Goal: Task Accomplishment & Management: Use online tool/utility

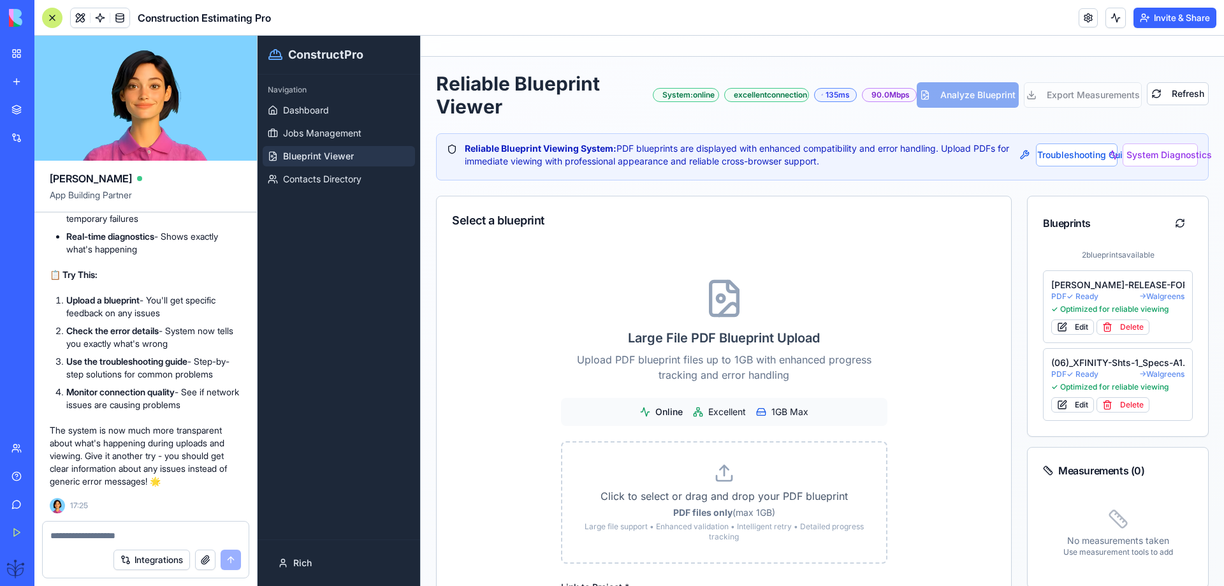
scroll to position [33570, 0]
click at [306, 106] on span "Dashboard" at bounding box center [306, 110] width 46 height 13
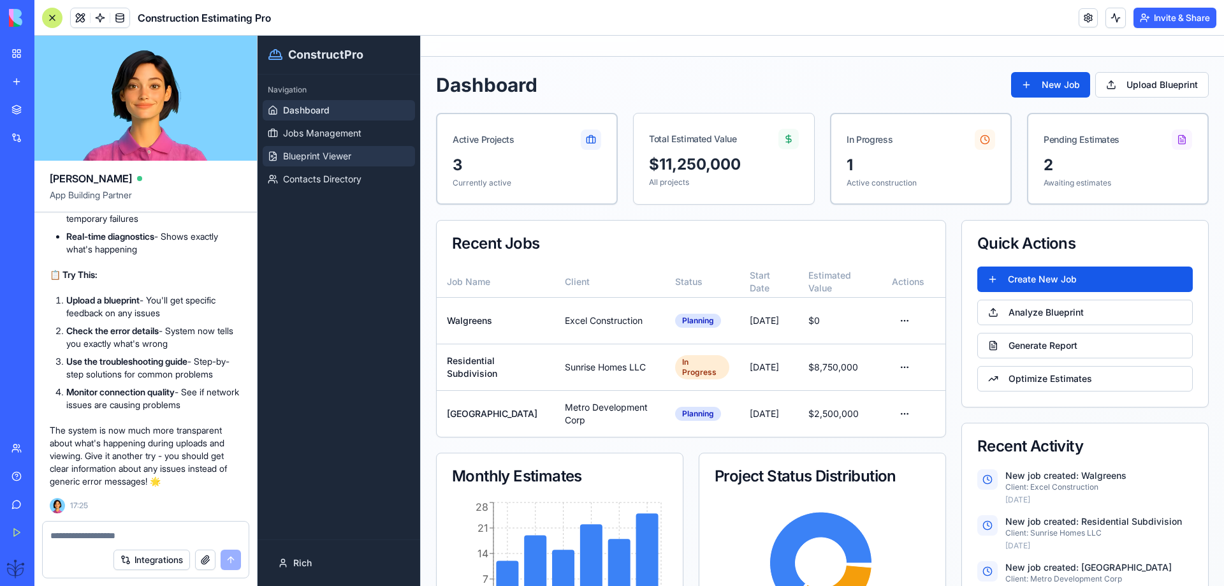
click at [319, 156] on span "Blueprint Viewer" at bounding box center [317, 156] width 68 height 13
click at [333, 160] on span "Blueprint Viewer" at bounding box center [317, 156] width 68 height 13
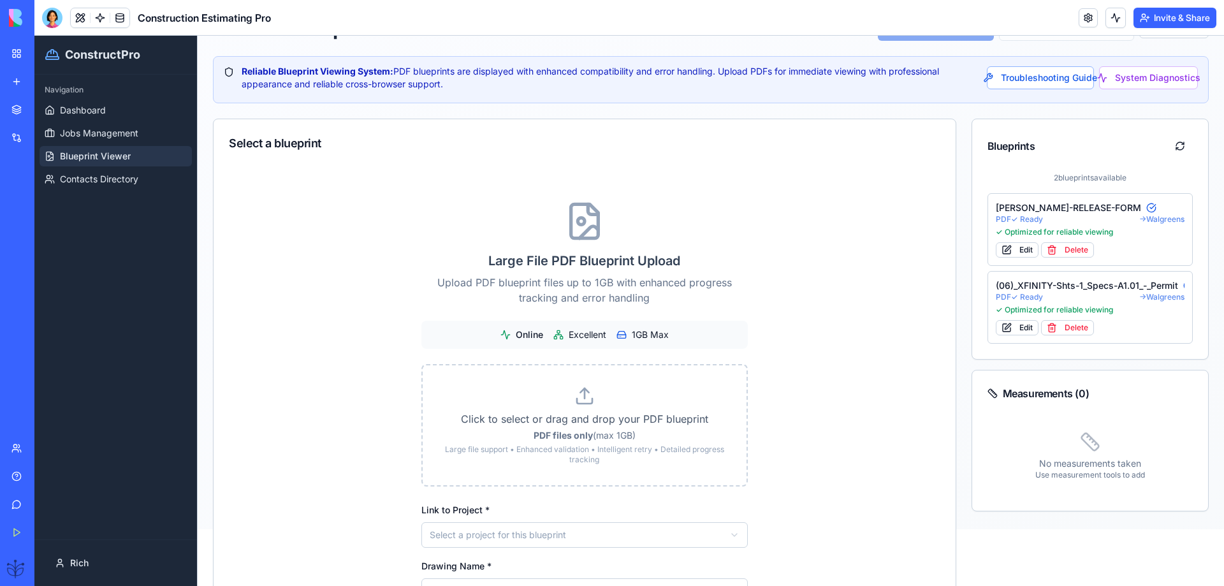
scroll to position [85, 0]
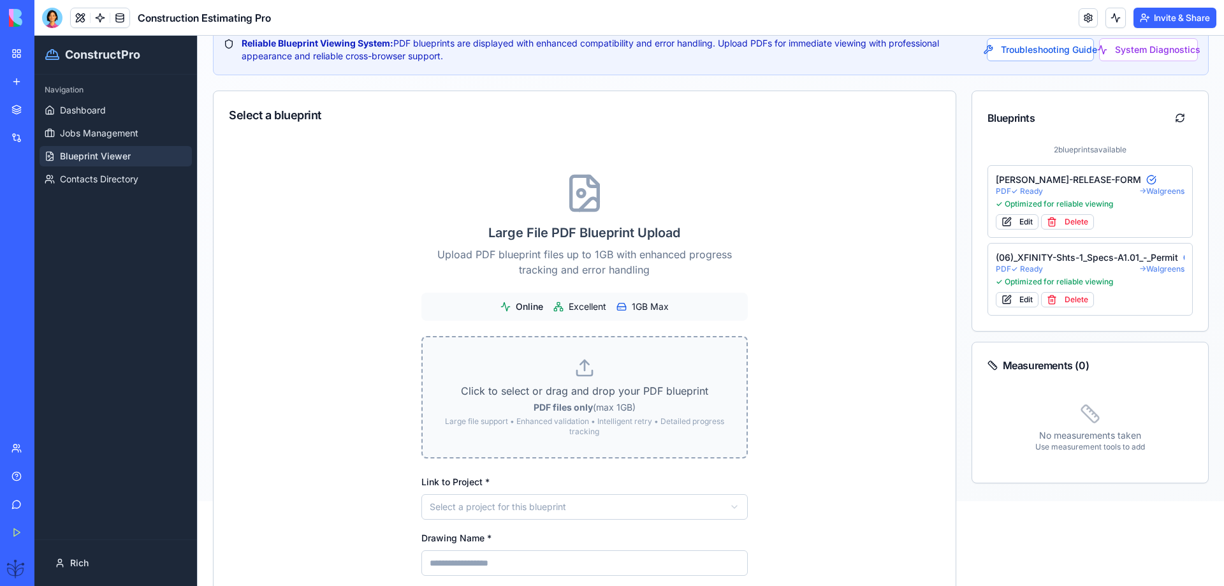
click at [562, 396] on p "Click to select or drag and drop your PDF blueprint" at bounding box center [584, 390] width 283 height 15
click at [34, 36] on input "Click to select or drag and drop your PDF blueprint PDF files only (max 1GB) La…" at bounding box center [34, 36] width 0 height 0
type input "**********"
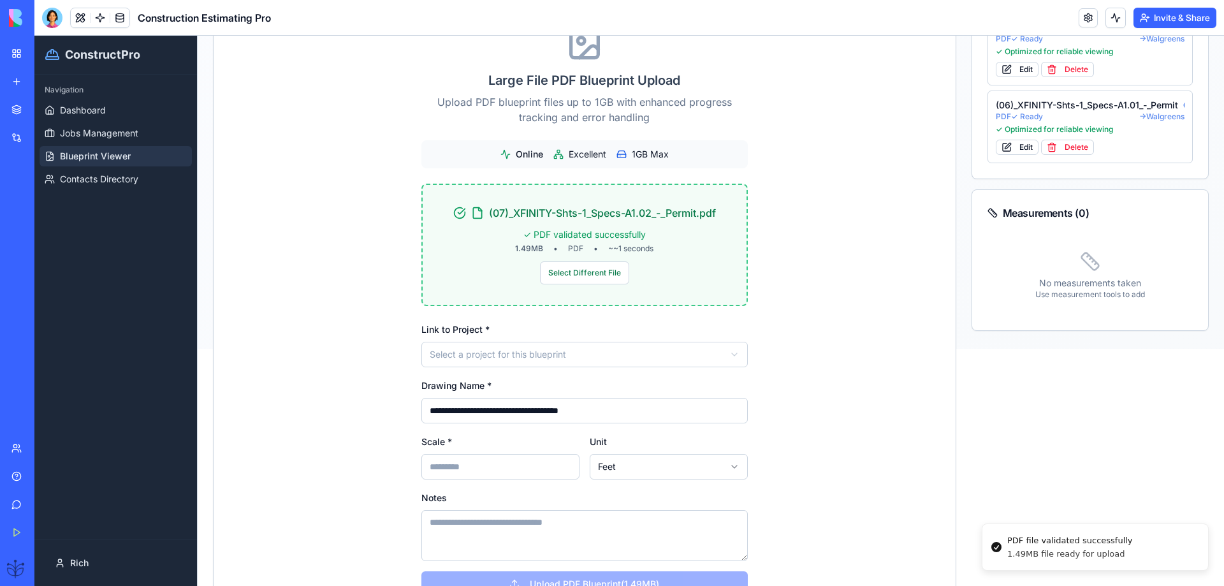
scroll to position [255, 0]
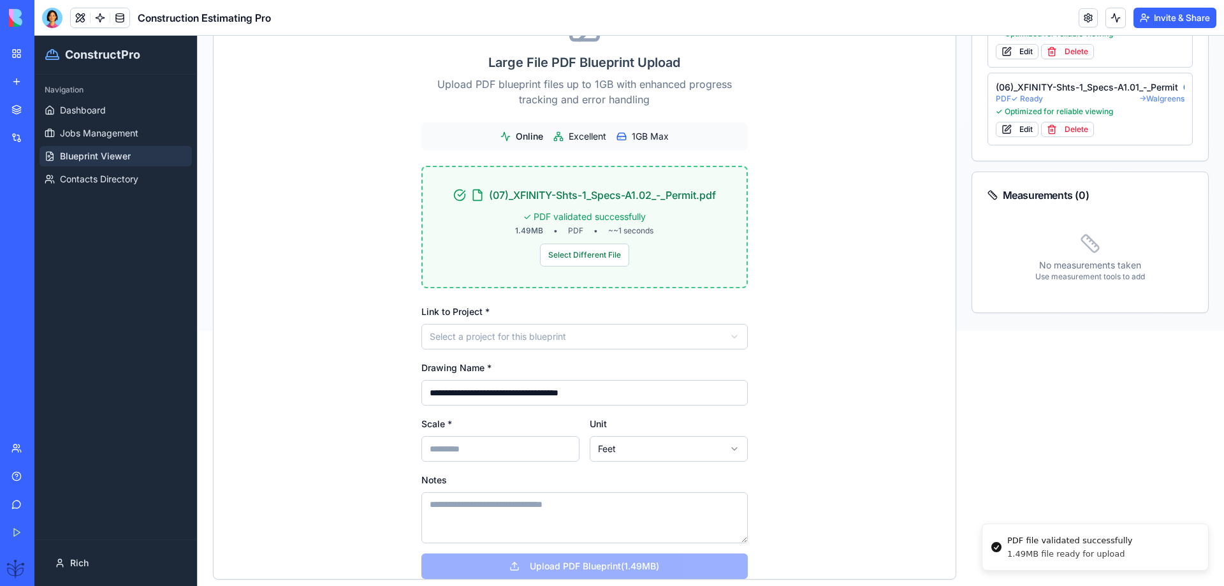
click at [506, 331] on html "**********" at bounding box center [629, 56] width 1190 height 550
click at [472, 327] on div "Link to Project * Select a project for this blueprint" at bounding box center [584, 327] width 326 height 46
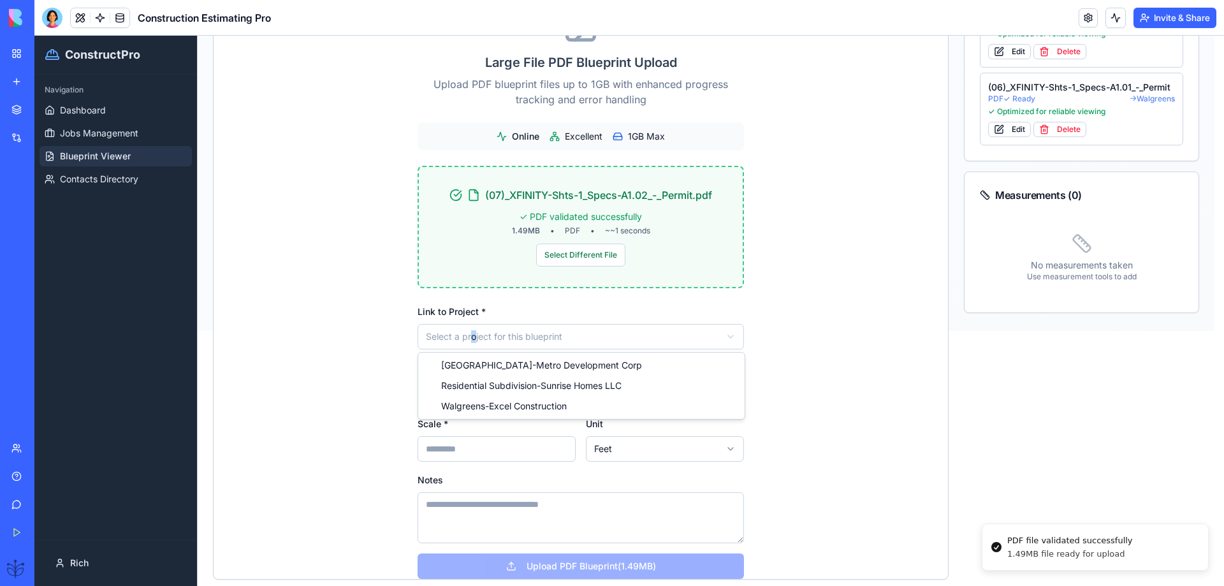
click at [469, 331] on html "**********" at bounding box center [629, 56] width 1190 height 550
drag, startPoint x: 458, startPoint y: 404, endPoint x: 455, endPoint y: 413, distance: 9.7
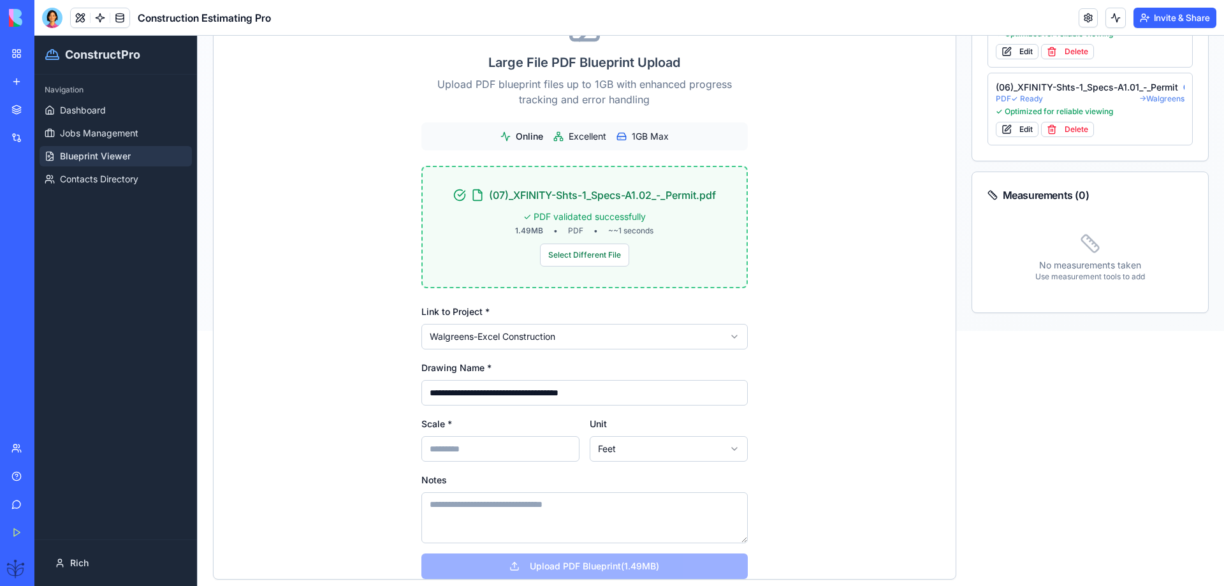
click at [434, 456] on input "Scale *" at bounding box center [500, 449] width 158 height 26
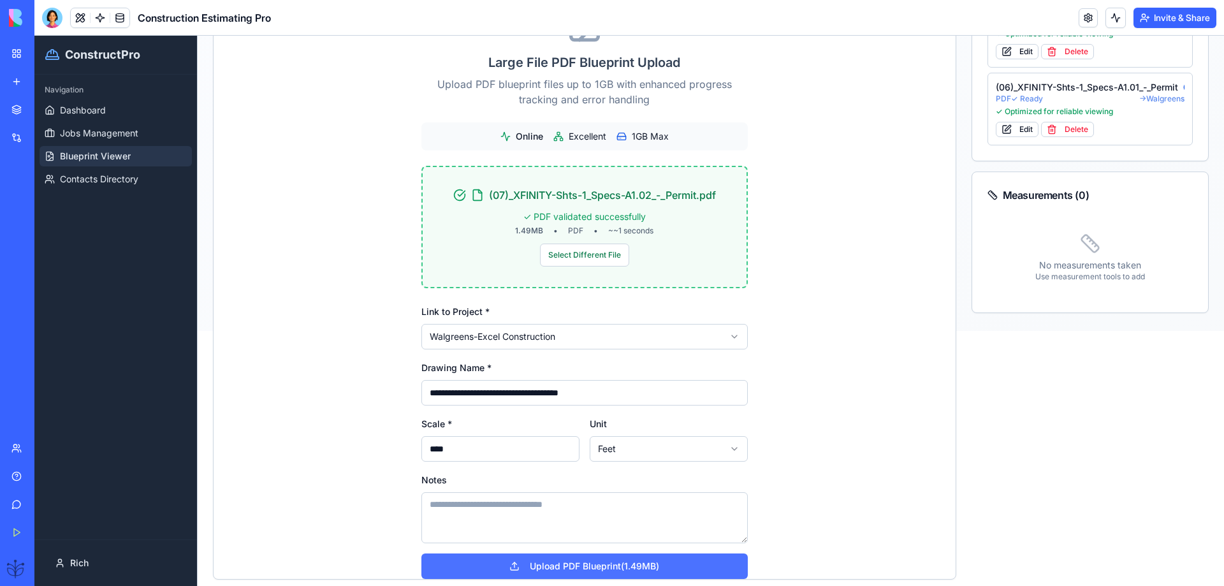
type input "****"
click at [592, 569] on button "Upload PDF Blueprint (1.49MB)" at bounding box center [584, 566] width 326 height 26
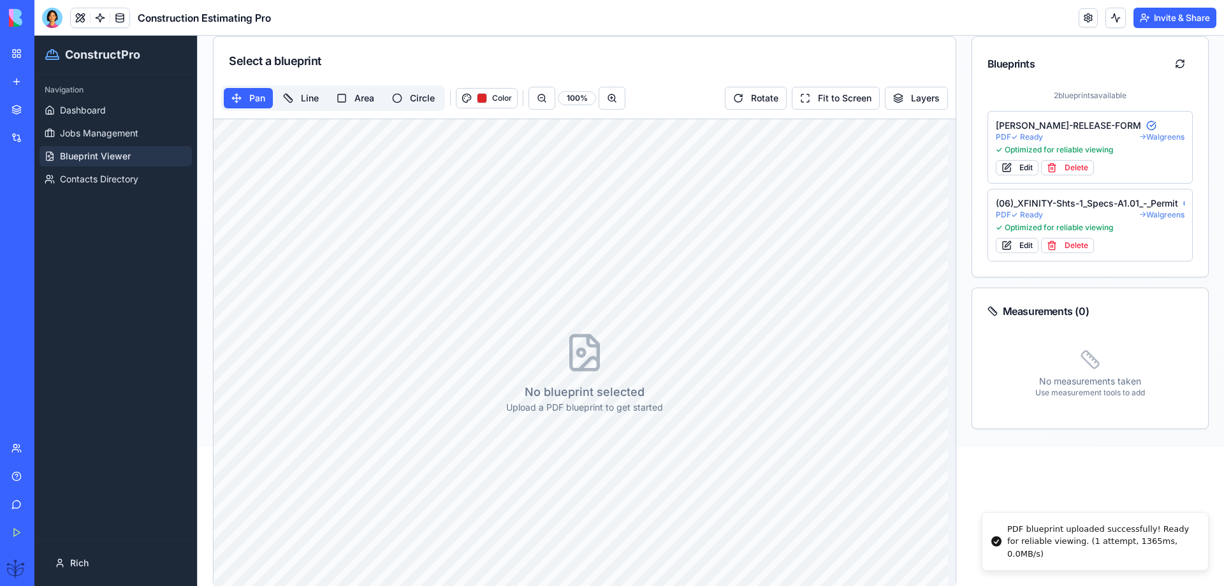
scroll to position [177, 0]
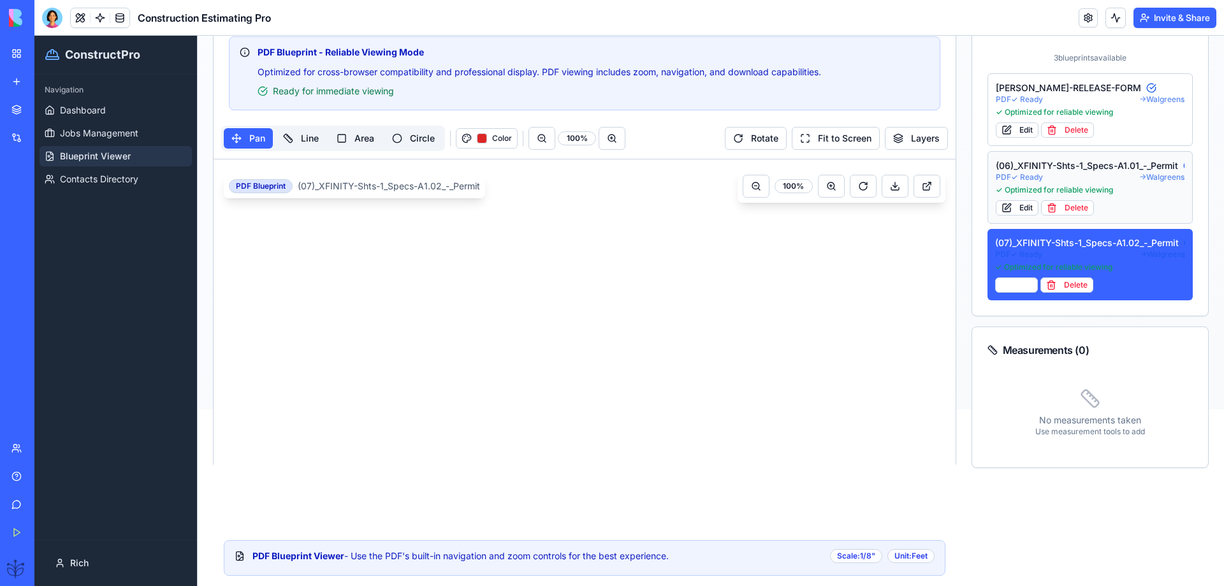
click at [1046, 169] on div "(06)_XFINITY-Shts-1_Specs-A1.01_-_Permit" at bounding box center [1090, 165] width 189 height 13
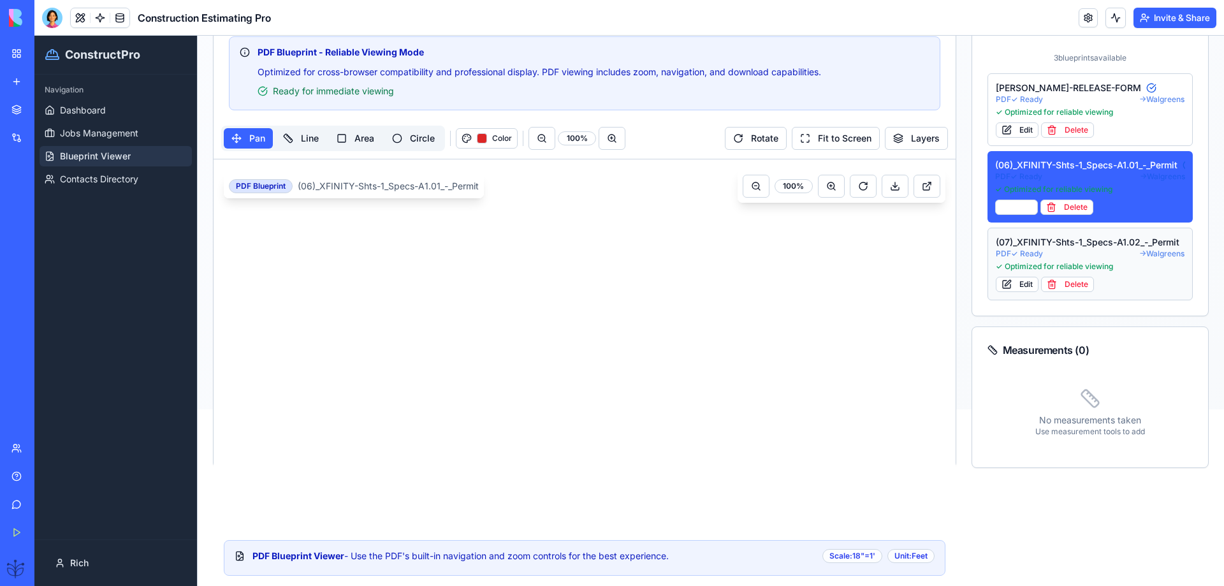
click at [1035, 241] on div "(07)_XFINITY-Shts-1_Specs-A1.02_-_Permit" at bounding box center [1090, 242] width 189 height 13
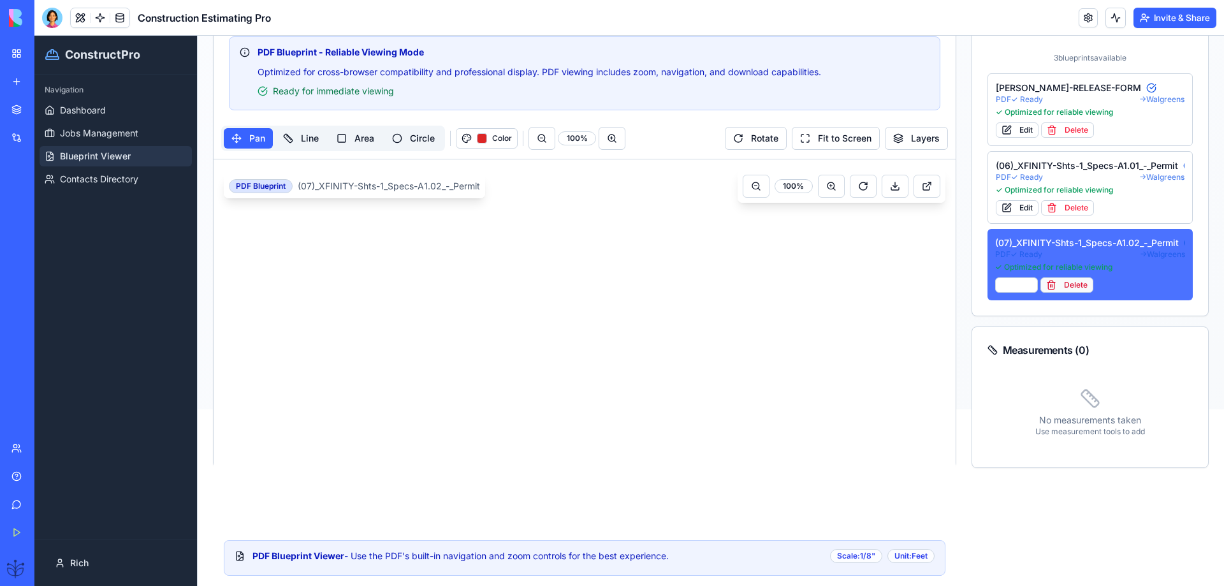
click at [1074, 285] on button "Delete" at bounding box center [1067, 284] width 53 height 15
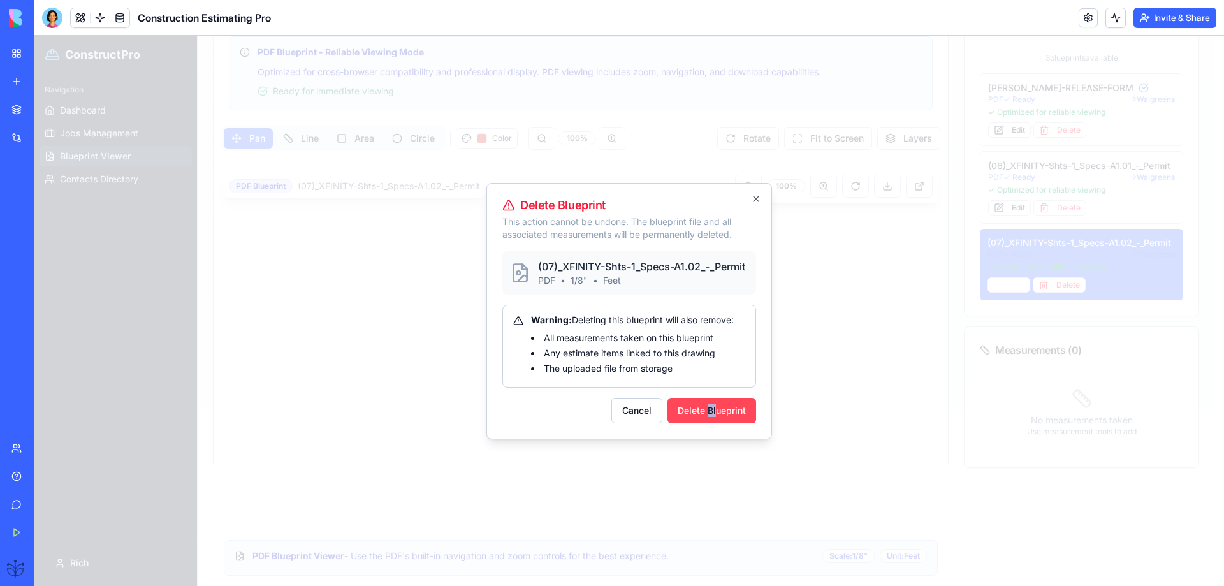
drag, startPoint x: 709, startPoint y: 435, endPoint x: 711, endPoint y: 420, distance: 14.8
click at [715, 416] on div "Delete Blueprint This action cannot be undone. The blueprint file and all assoc…" at bounding box center [630, 311] width 286 height 256
click at [710, 420] on button "Delete Blueprint" at bounding box center [712, 411] width 89 height 26
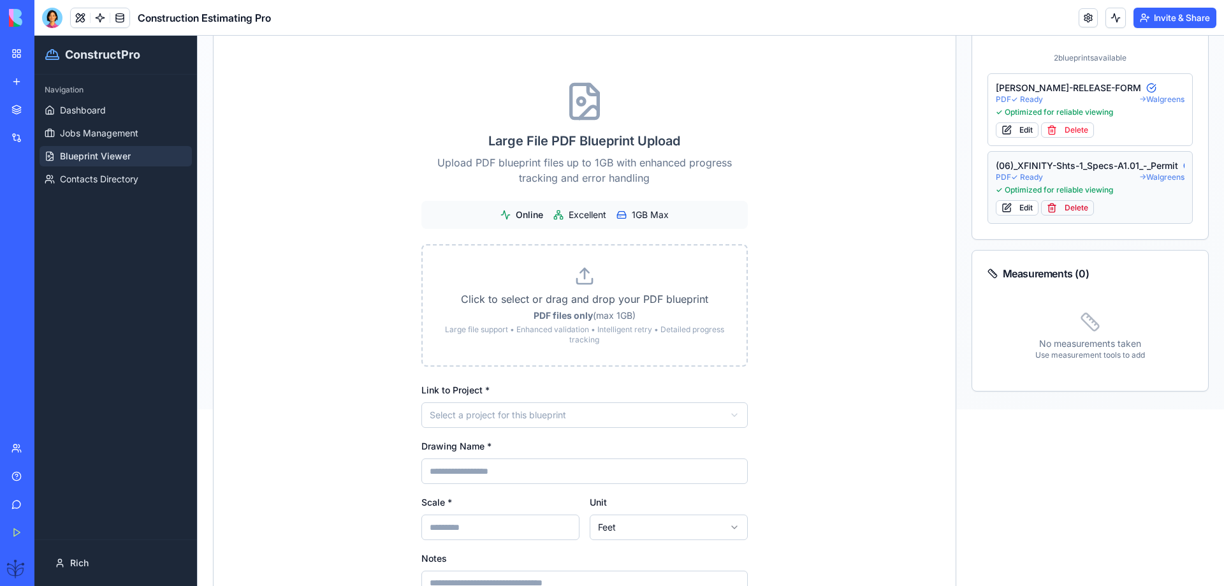
click at [1071, 208] on button "Delete" at bounding box center [1067, 207] width 53 height 15
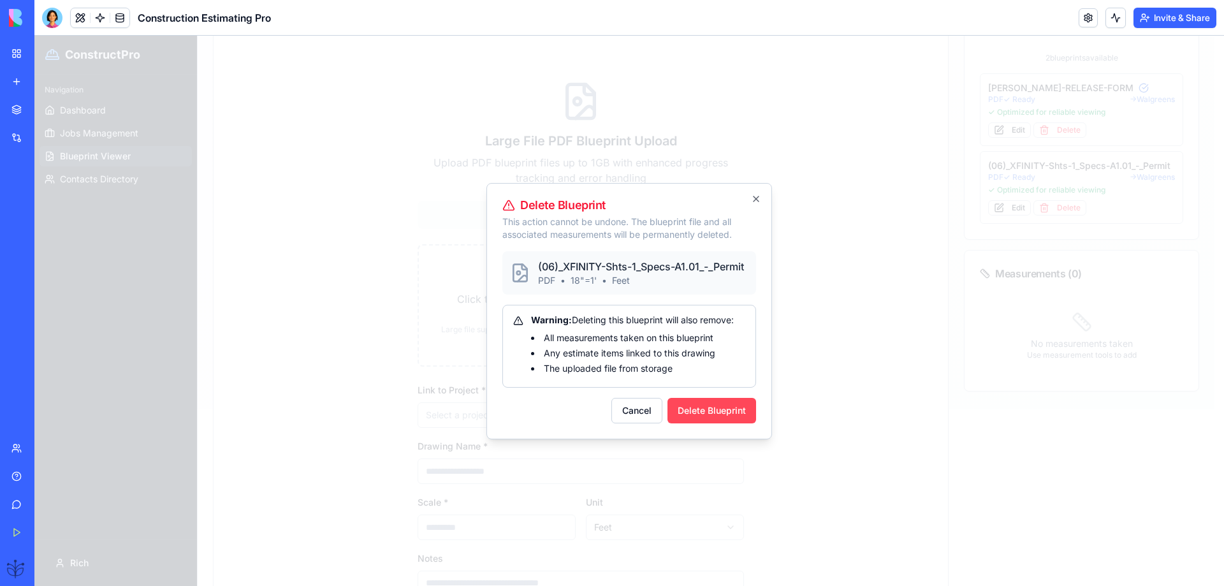
click at [712, 422] on button "Delete Blueprint" at bounding box center [712, 411] width 89 height 26
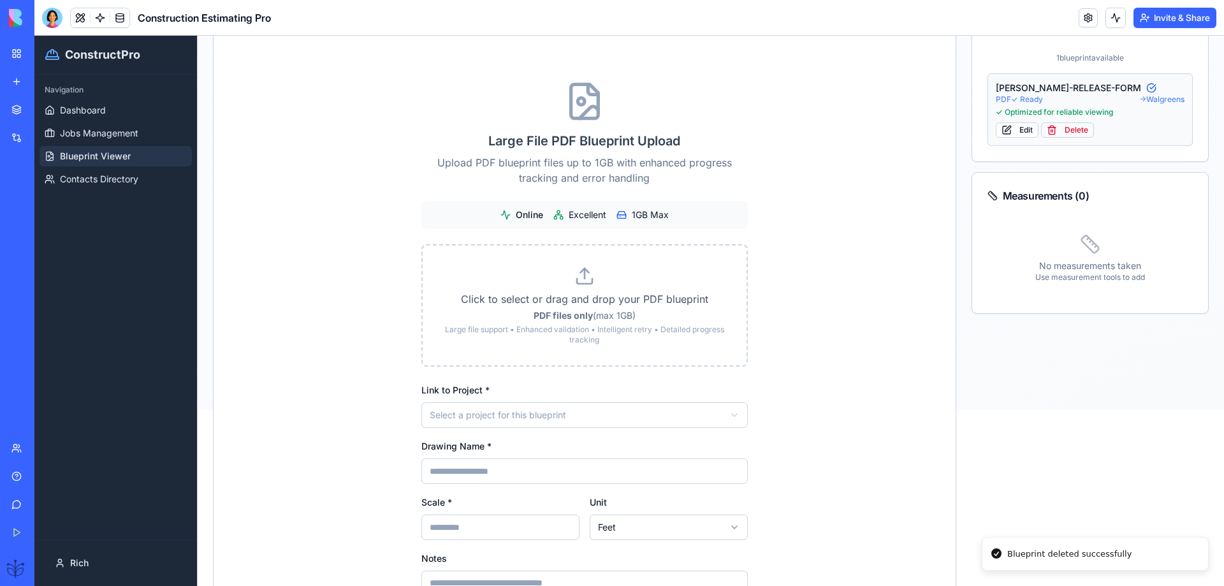
drag, startPoint x: 1068, startPoint y: 137, endPoint x: 1072, endPoint y: 131, distance: 6.9
click at [1072, 131] on button "Delete" at bounding box center [1067, 129] width 53 height 15
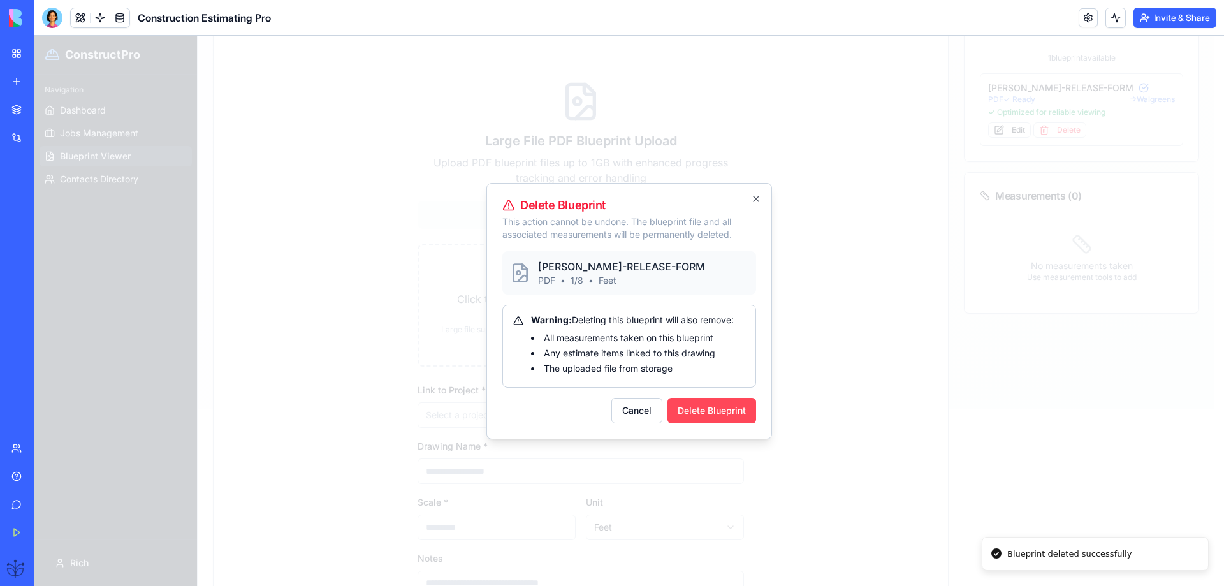
click at [700, 416] on button "Delete Blueprint" at bounding box center [712, 411] width 89 height 26
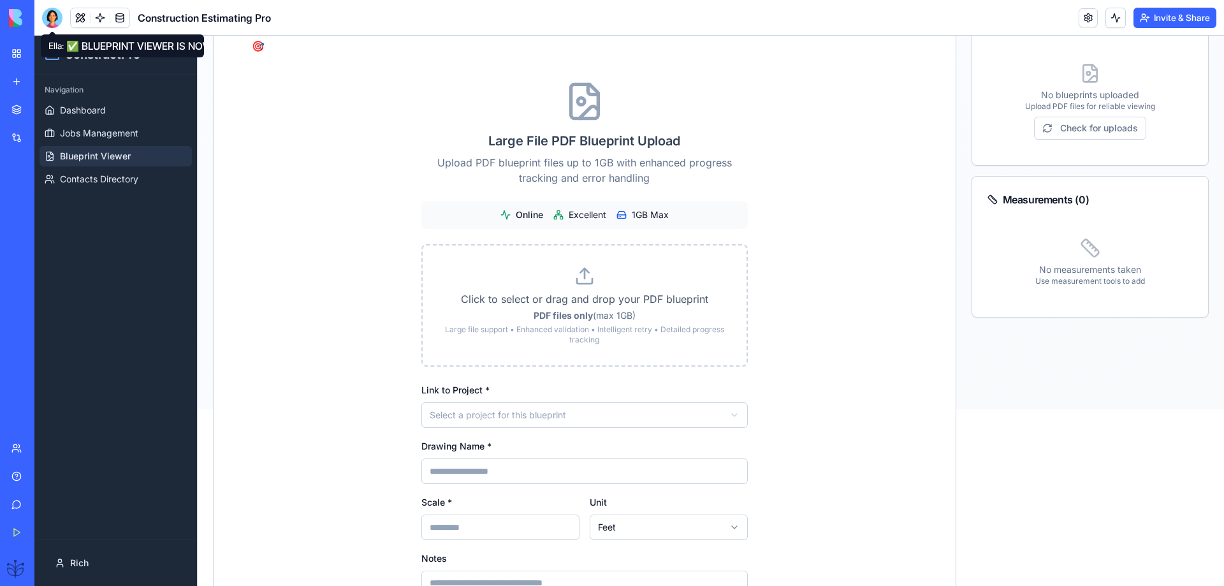
click at [50, 18] on div at bounding box center [52, 18] width 20 height 20
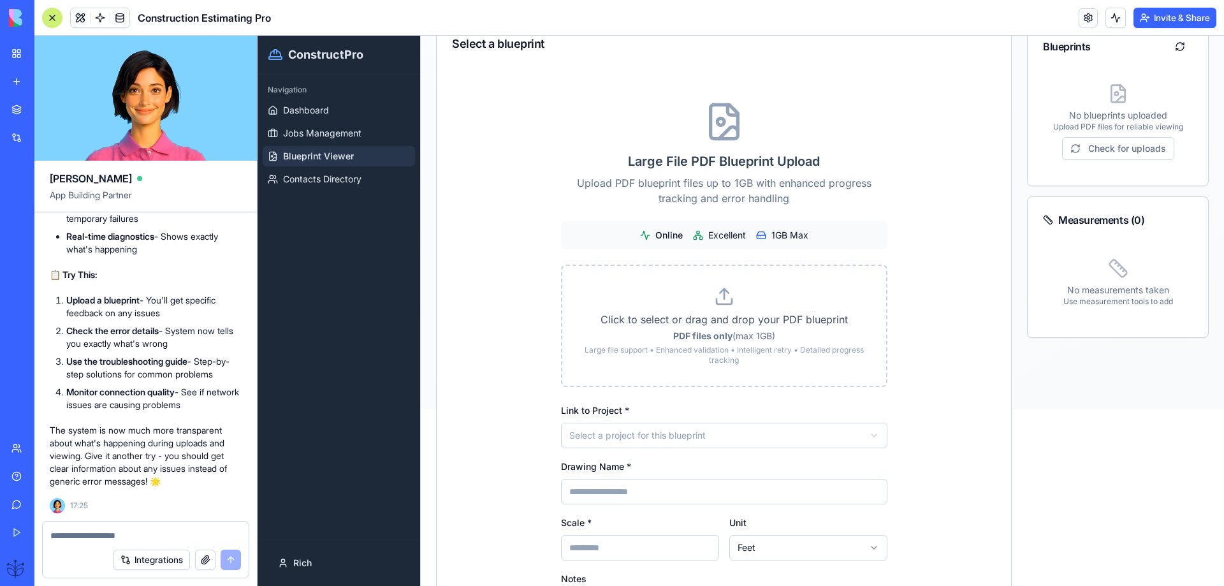
scroll to position [33825, 0]
click at [58, 534] on textarea at bounding box center [145, 535] width 191 height 13
click at [64, 538] on textarea at bounding box center [145, 535] width 191 height 13
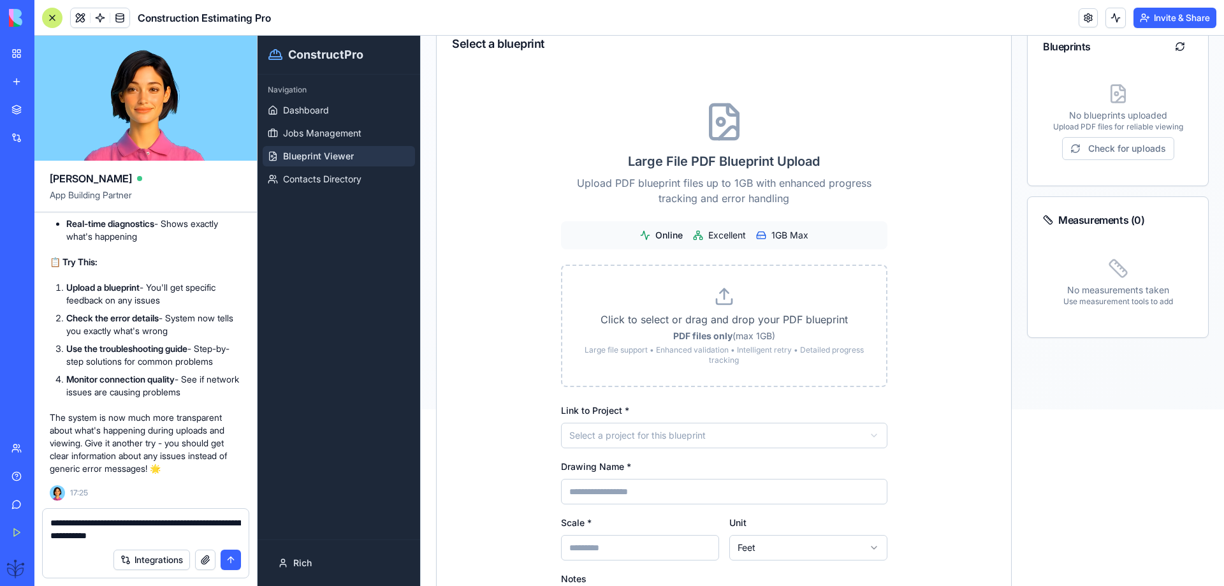
drag, startPoint x: 240, startPoint y: 536, endPoint x: 0, endPoint y: 526, distance: 239.9
click at [0, 526] on div "BETA My Workspace New app Marketplace Integrations Recent Construction Estimati…" at bounding box center [612, 293] width 1224 height 586
type textarea "**********"
click at [227, 559] on button "submit" at bounding box center [231, 560] width 20 height 20
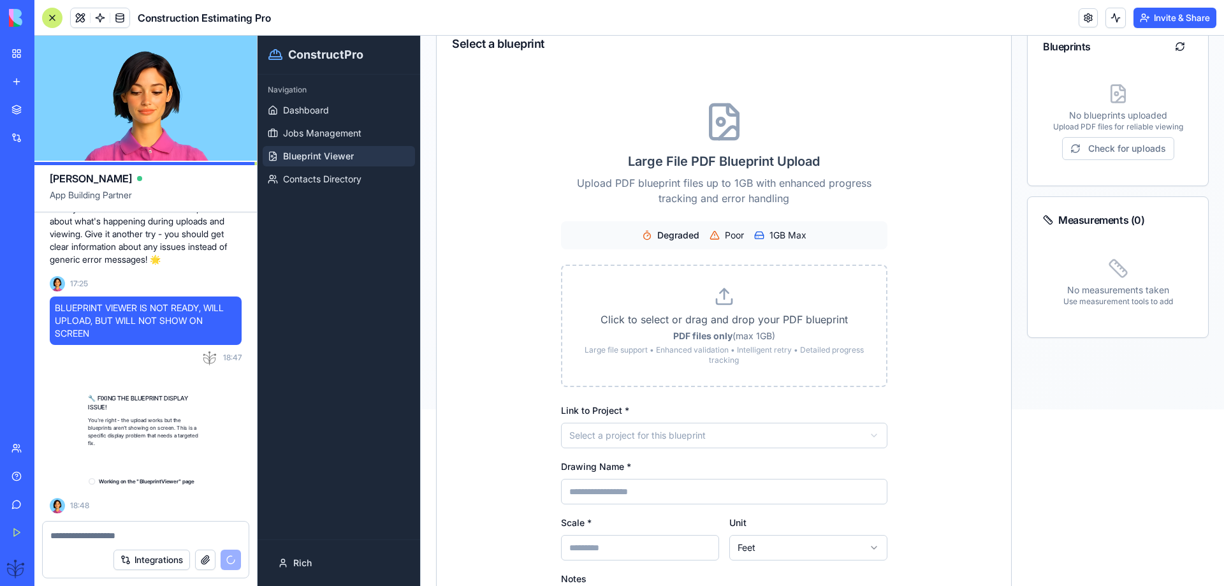
scroll to position [34047, 0]
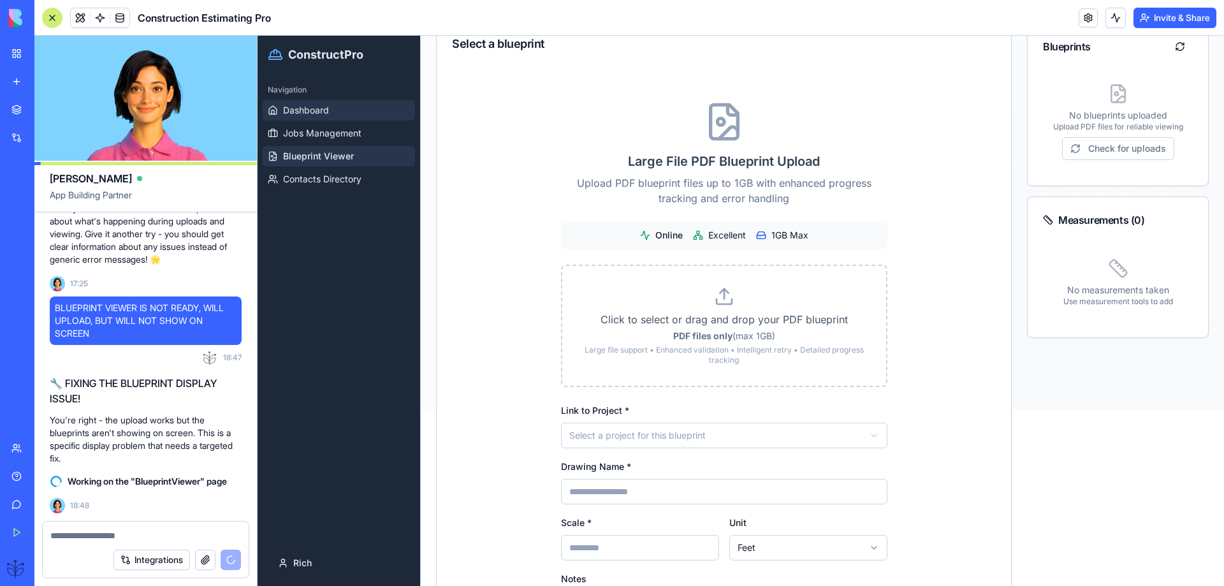
click at [284, 105] on span "Dashboard" at bounding box center [306, 110] width 46 height 13
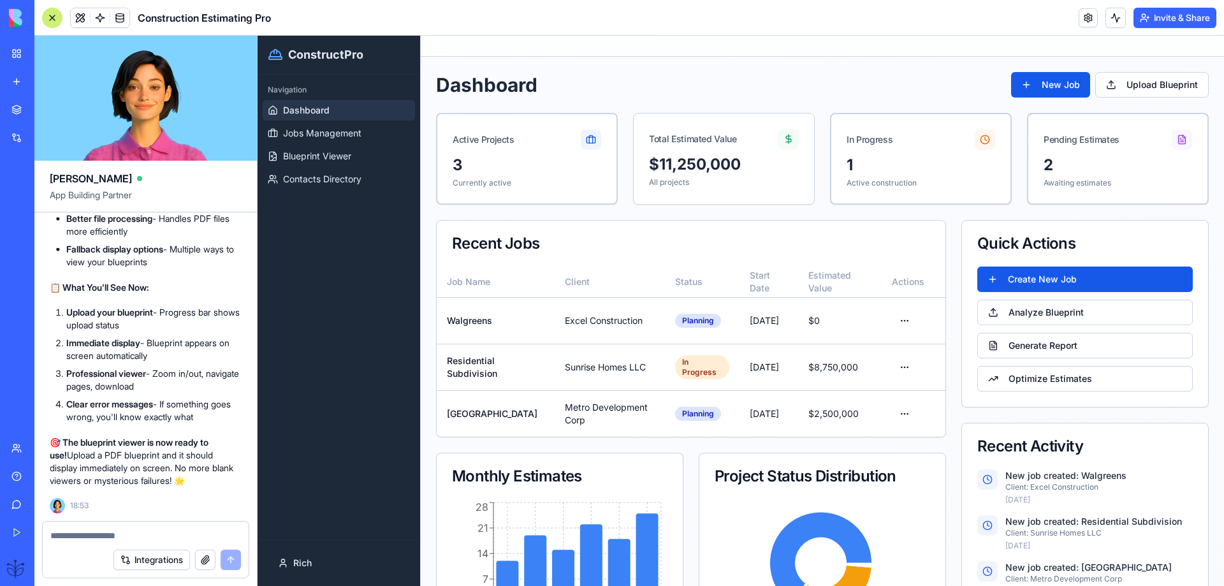
scroll to position [34685, 0]
click at [309, 161] on span "Blueprint Viewer" at bounding box center [317, 156] width 68 height 13
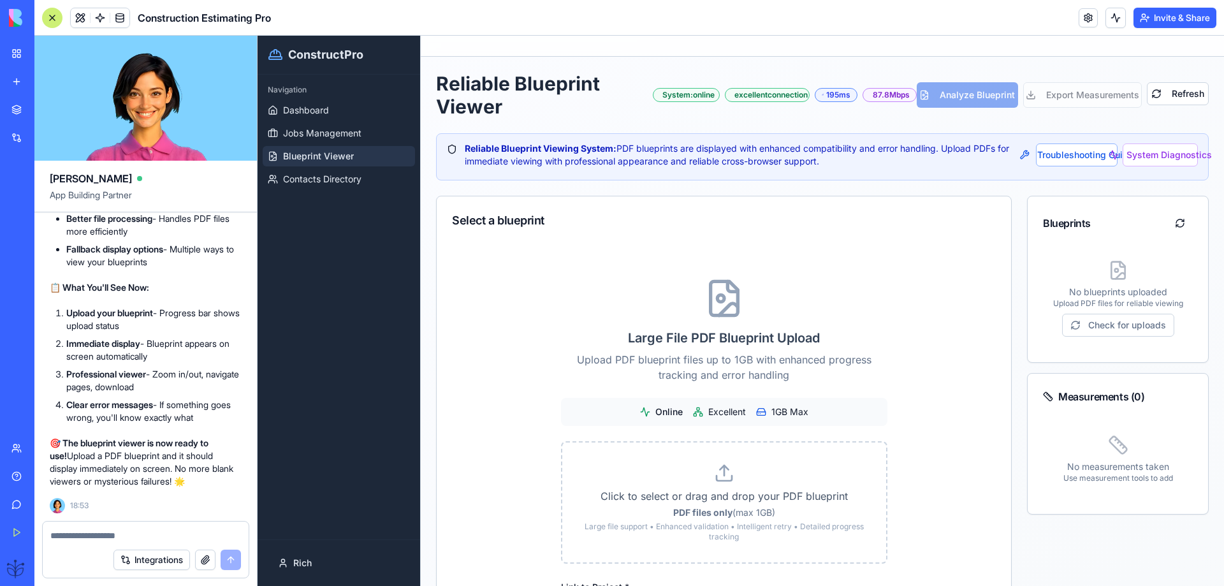
drag, startPoint x: 504, startPoint y: 295, endPoint x: 783, endPoint y: 256, distance: 281.3
click at [783, 256] on div "Large File PDF Blueprint Upload Upload PDF blueprint files up to 1GB with enhan…" at bounding box center [724, 566] width 575 height 658
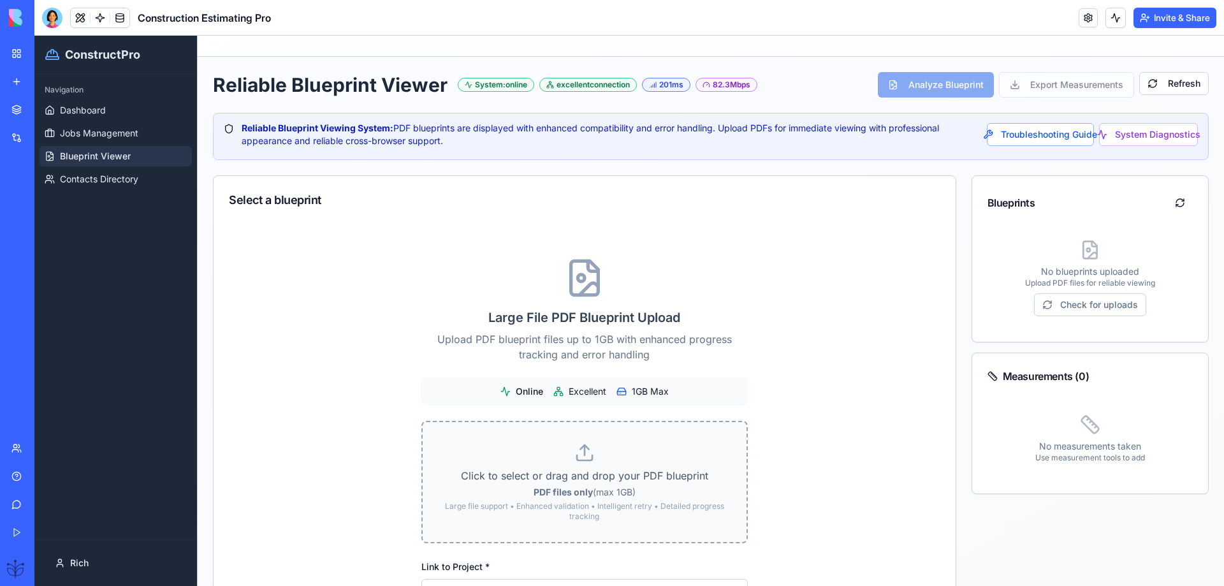
click at [578, 487] on strong "PDF files only" at bounding box center [563, 492] width 59 height 11
click at [34, 36] on input "Click to select or drag and drop your PDF blueprint PDF files only (max 1GB) La…" at bounding box center [34, 36] width 0 height 0
type input "**********"
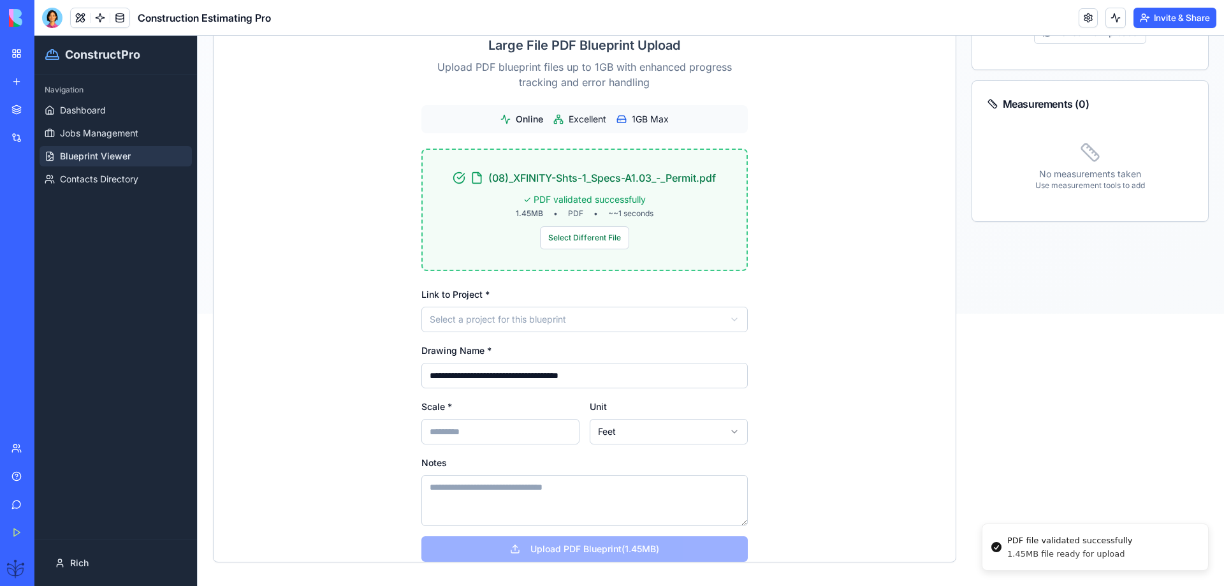
scroll to position [289, 0]
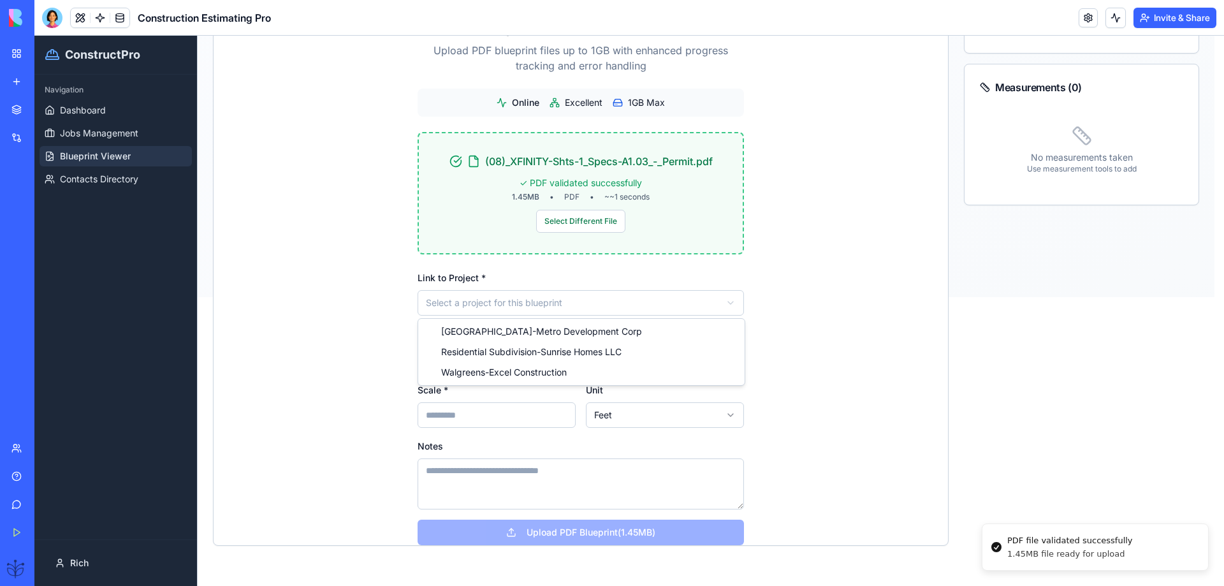
click at [526, 297] on html "**********" at bounding box center [629, 22] width 1190 height 550
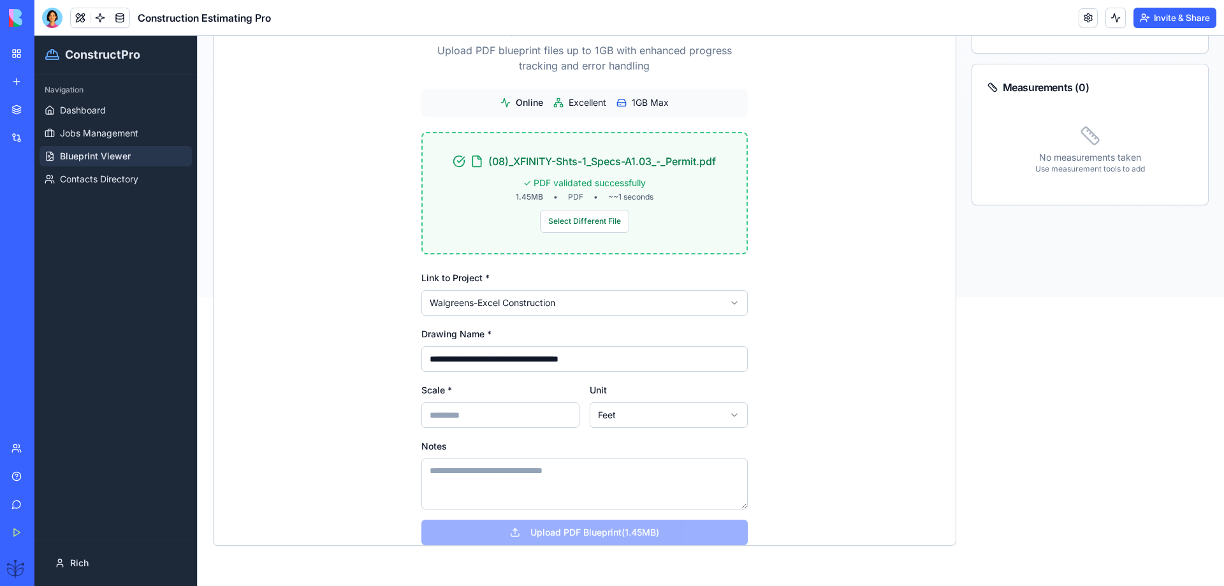
click at [439, 413] on input "Scale *" at bounding box center [500, 415] width 158 height 26
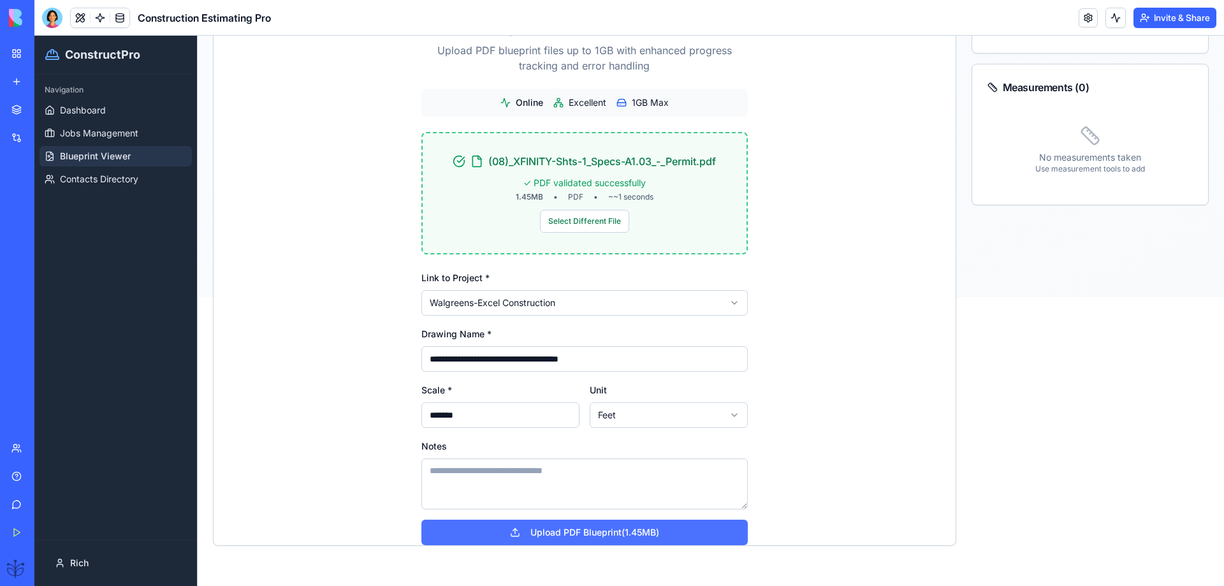
type input "*******"
click at [566, 532] on button "Upload PDF Blueprint (1.45MB)" at bounding box center [584, 533] width 326 height 26
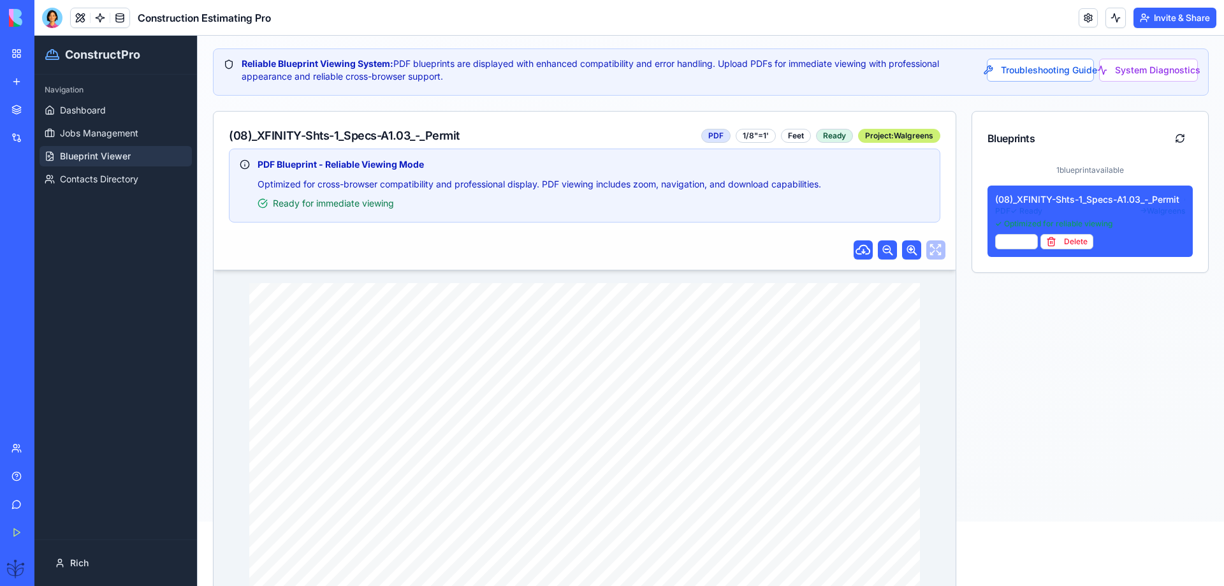
scroll to position [170, 0]
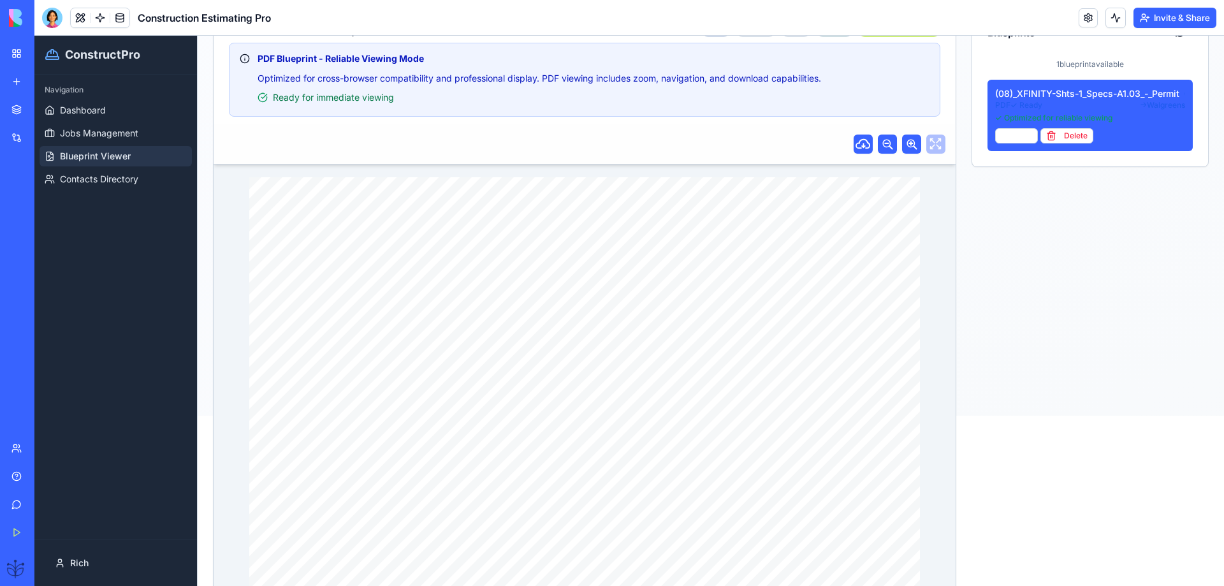
click at [631, 353] on div "DRAWING TITLE: ARCH. PROJECT # DRAWN: CHECKED: DISTRIBUTION: DATE: CONTRACTOR(S…" at bounding box center [584, 401] width 671 height 448
click at [907, 143] on icon at bounding box center [912, 144] width 10 height 10
click at [932, 146] on div at bounding box center [585, 144] width 742 height 40
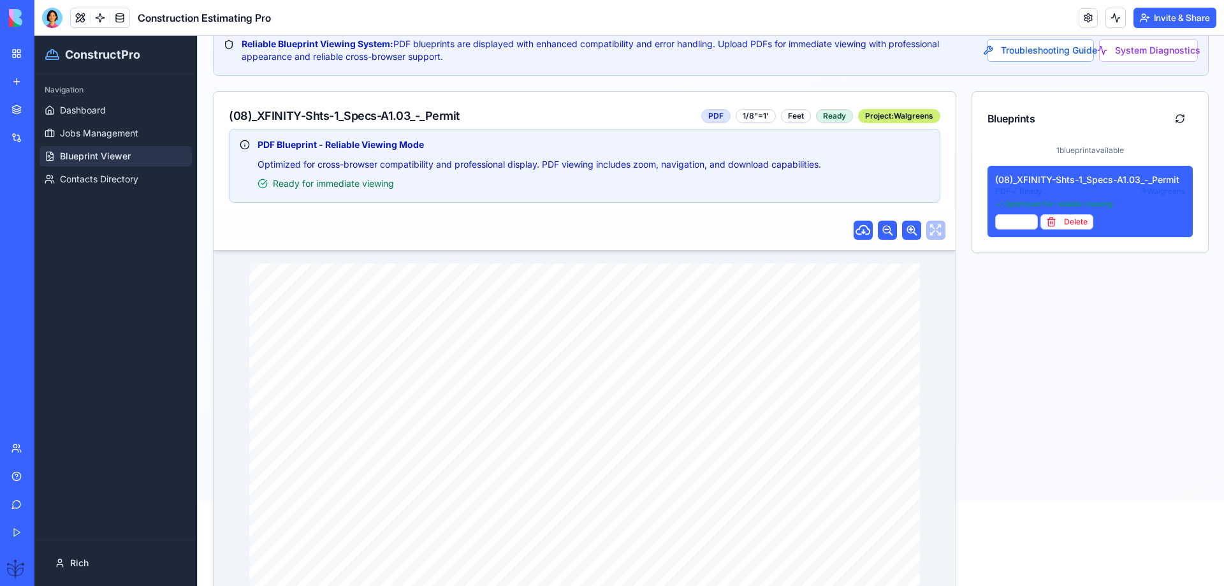
scroll to position [0, 0]
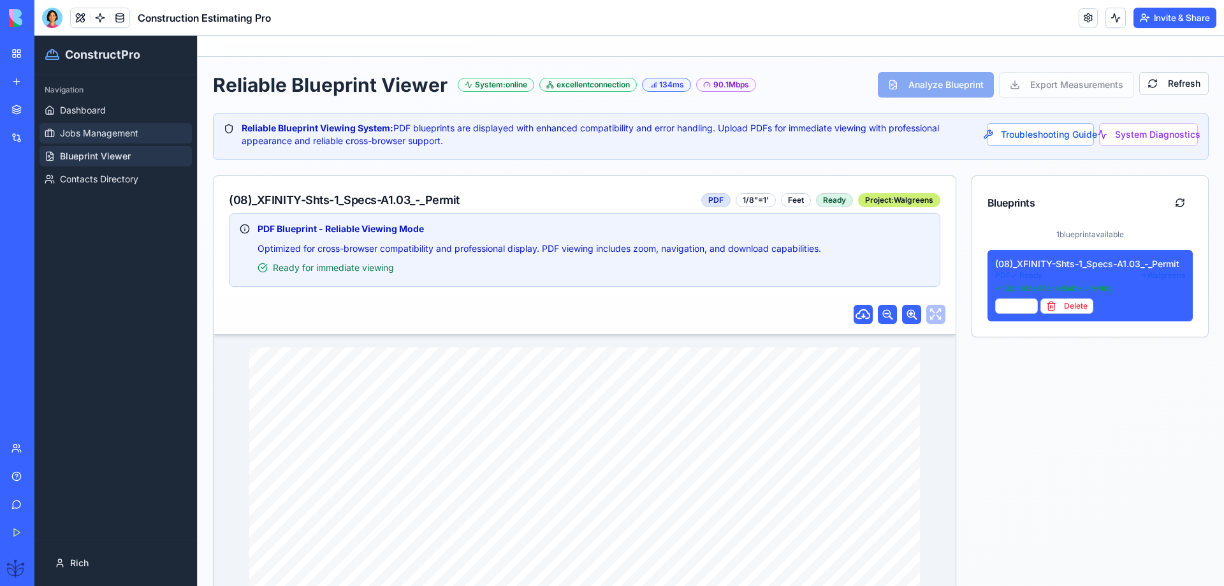
click at [85, 129] on span "Jobs Management" at bounding box center [99, 133] width 78 height 13
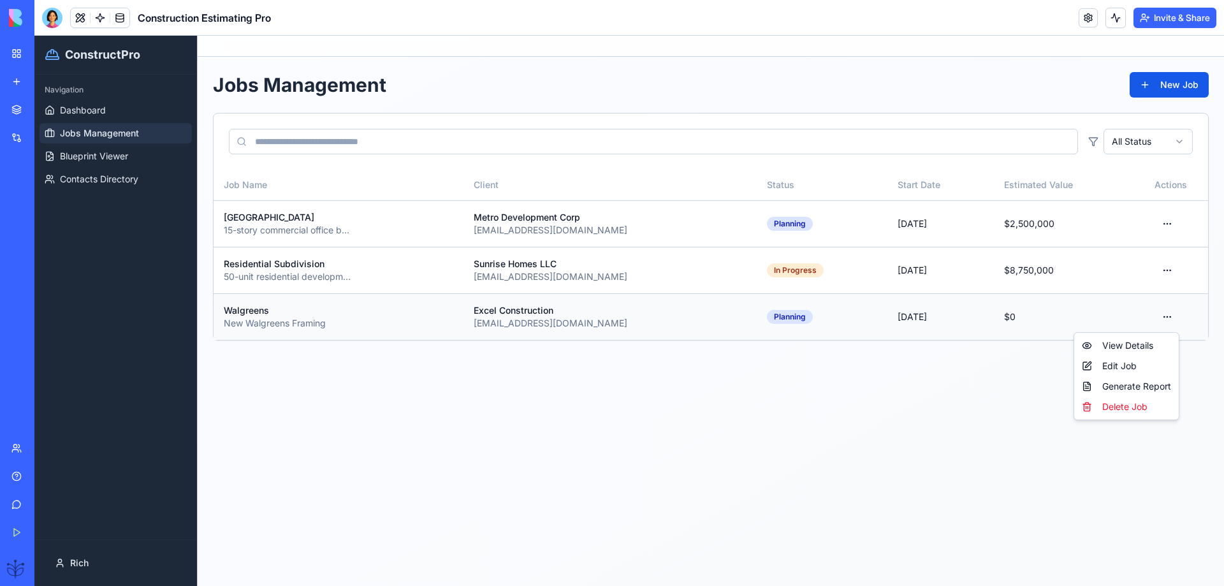
click at [1169, 322] on html "ConstructPro Navigation Dashboard Jobs Management Blueprint Viewer Contacts Dir…" at bounding box center [629, 311] width 1190 height 550
click at [1120, 349] on div "View Details" at bounding box center [1126, 345] width 99 height 20
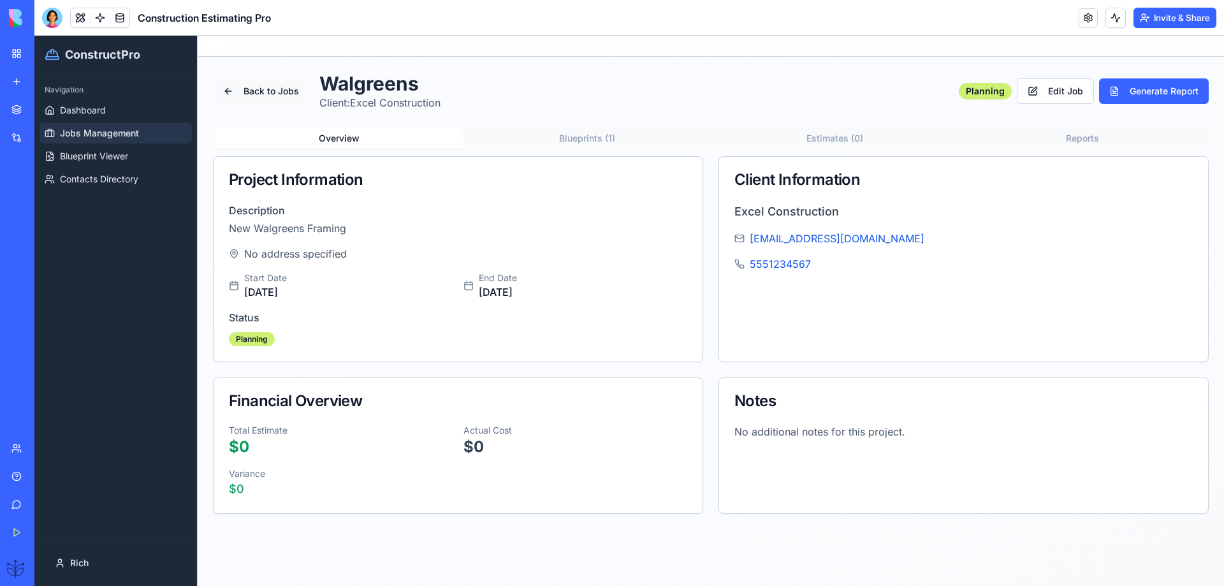
click at [271, 94] on button "Back to Jobs" at bounding box center [261, 91] width 96 height 26
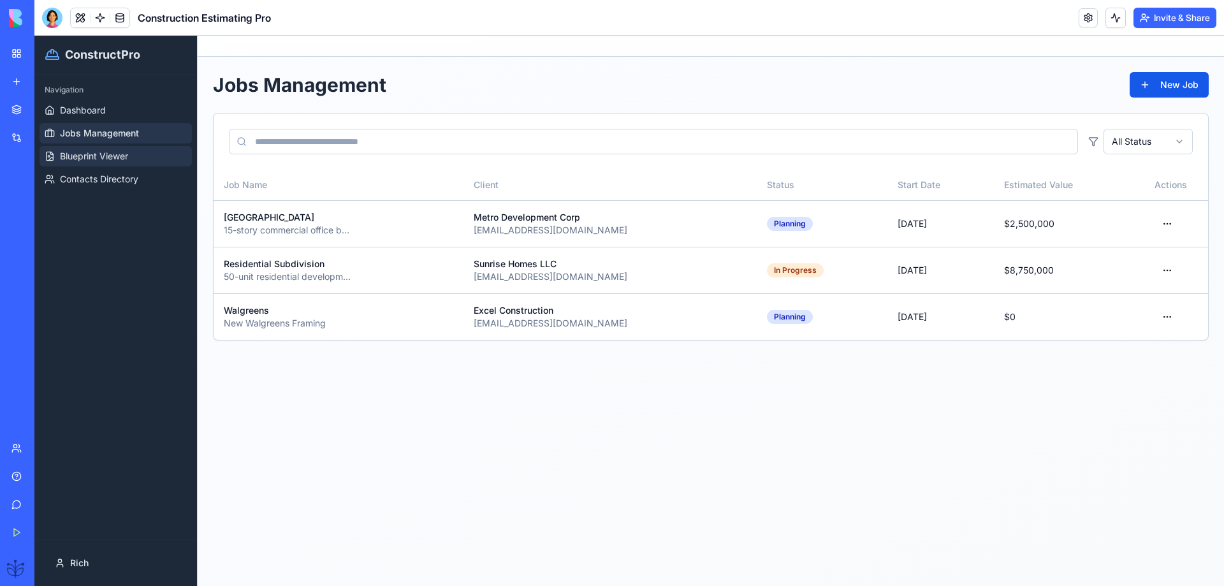
click at [75, 156] on span "Blueprint Viewer" at bounding box center [94, 156] width 68 height 13
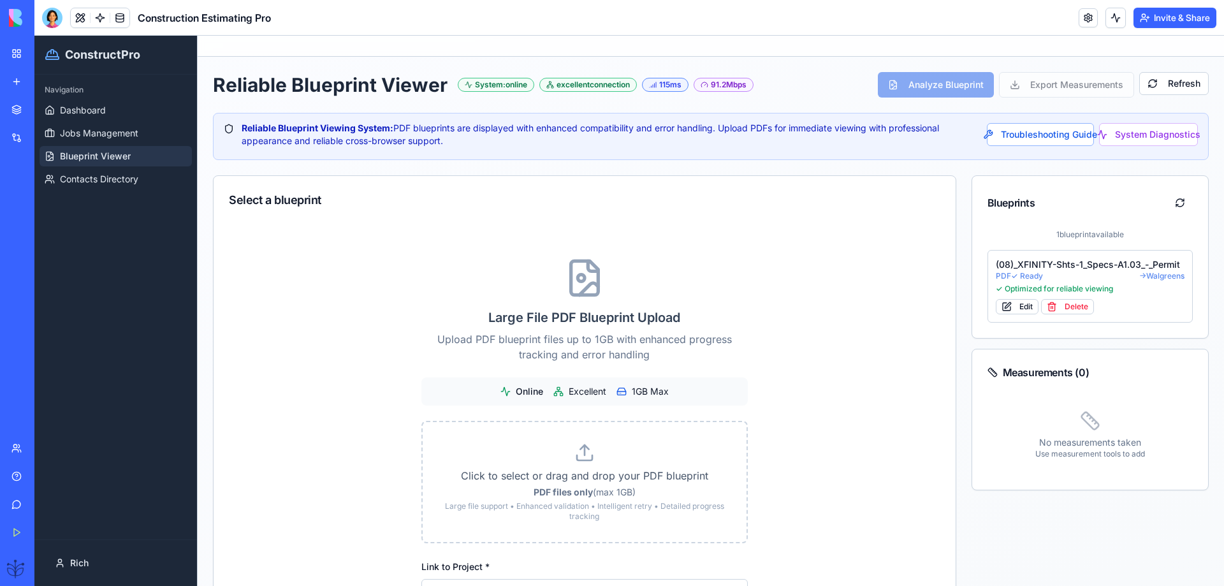
scroll to position [85, 0]
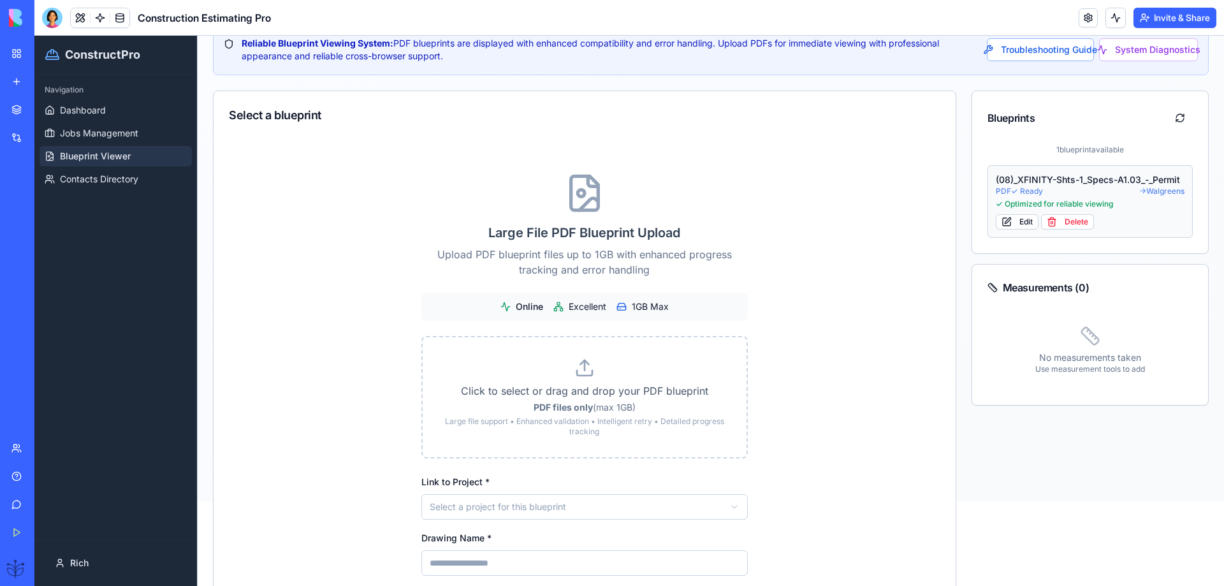
click at [1017, 178] on div "(08)_XFINITY-Shts-1_Specs-A1.03_-_Permit" at bounding box center [1090, 179] width 189 height 13
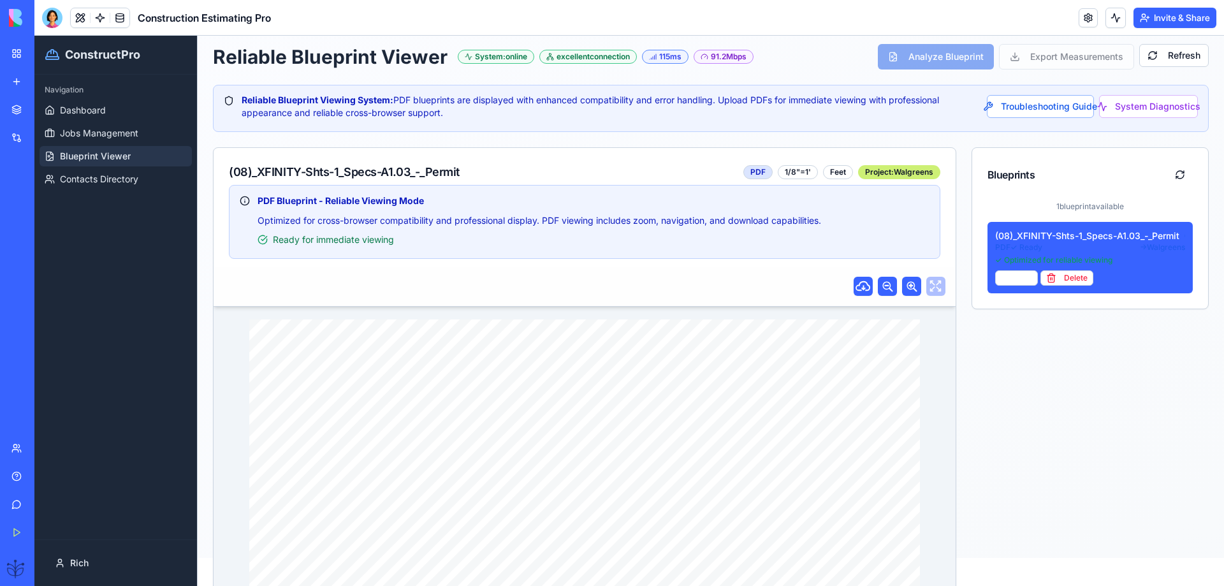
scroll to position [0, 0]
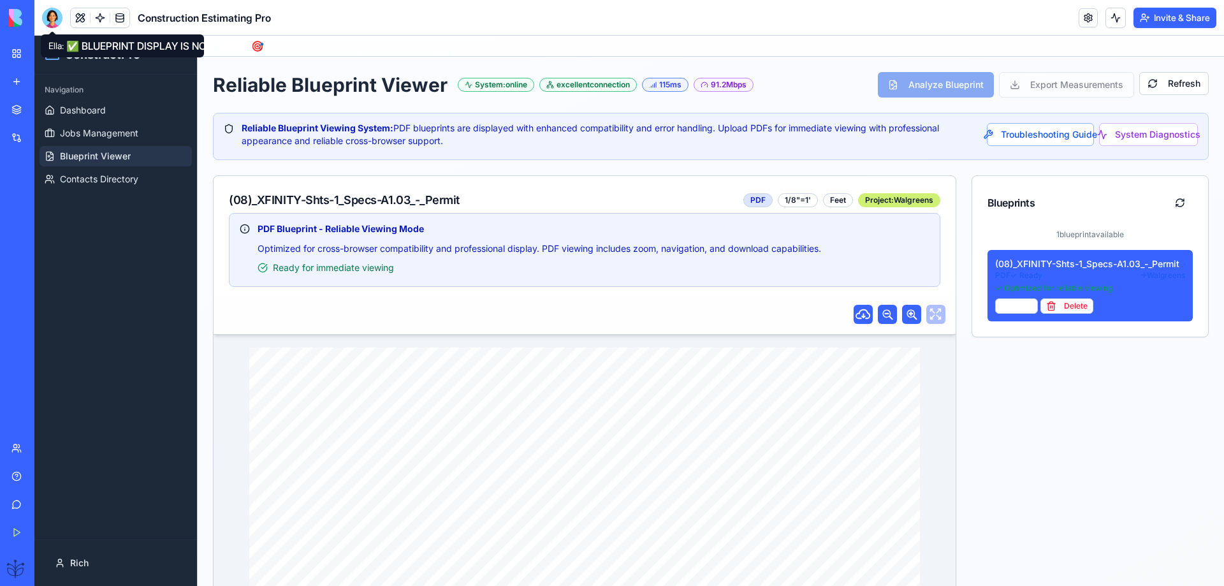
click at [50, 18] on div at bounding box center [52, 18] width 20 height 20
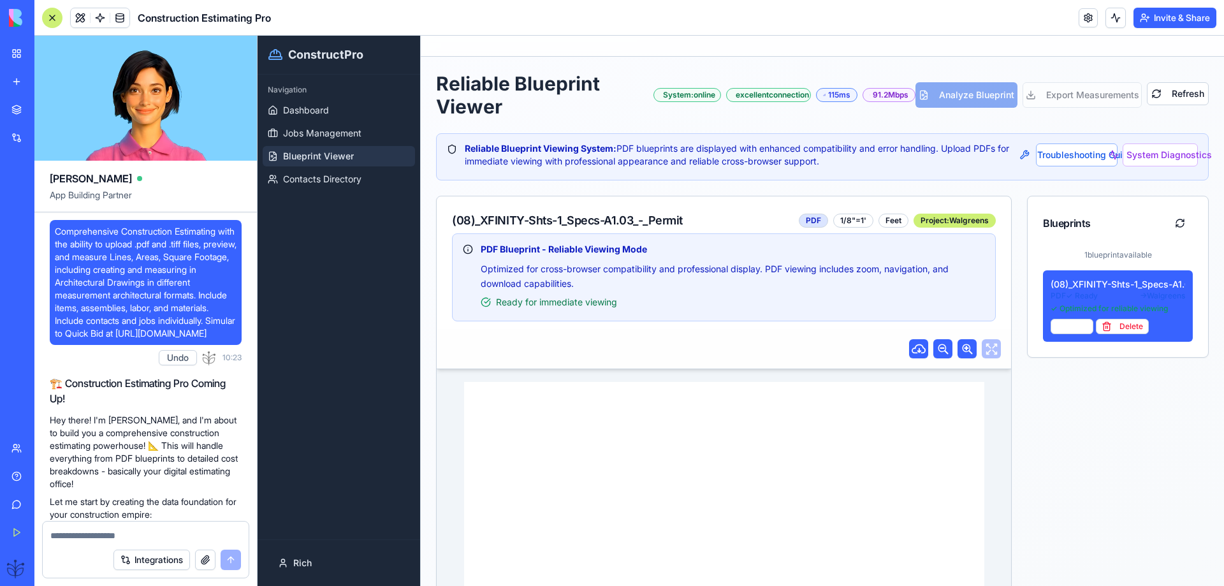
scroll to position [34685, 0]
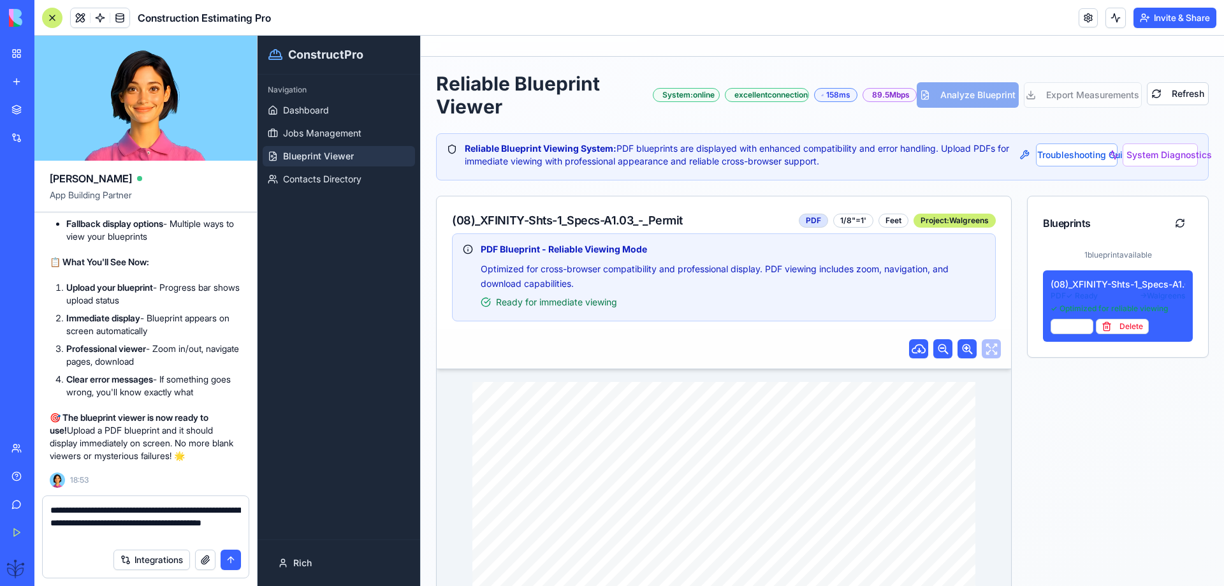
type textarea "**********"
click at [233, 563] on button "submit" at bounding box center [231, 560] width 20 height 20
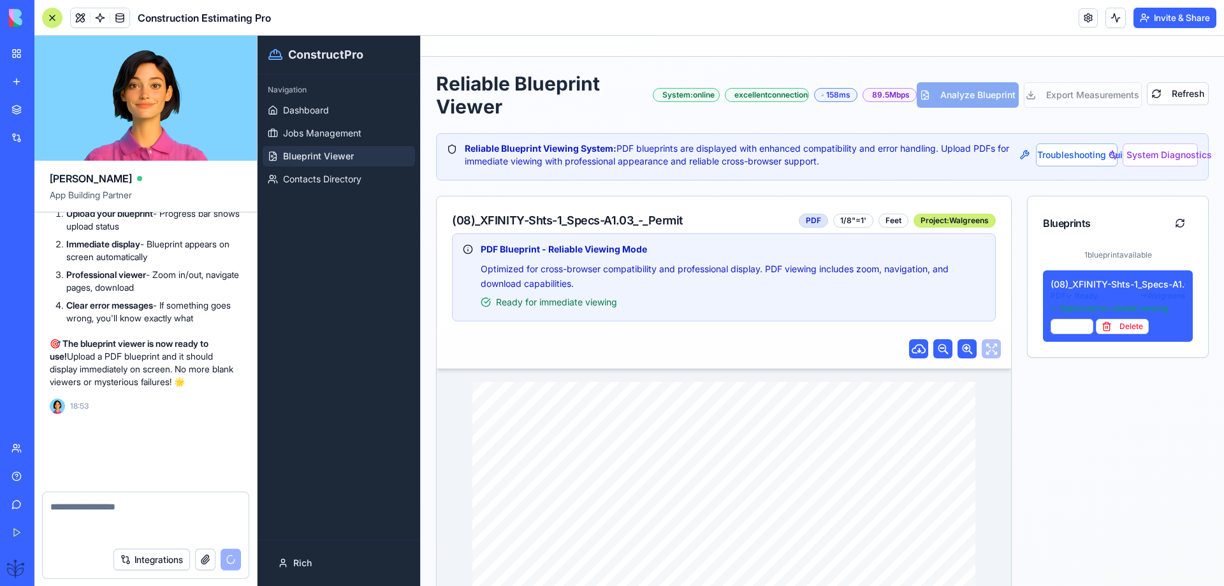
scroll to position [34759, 0]
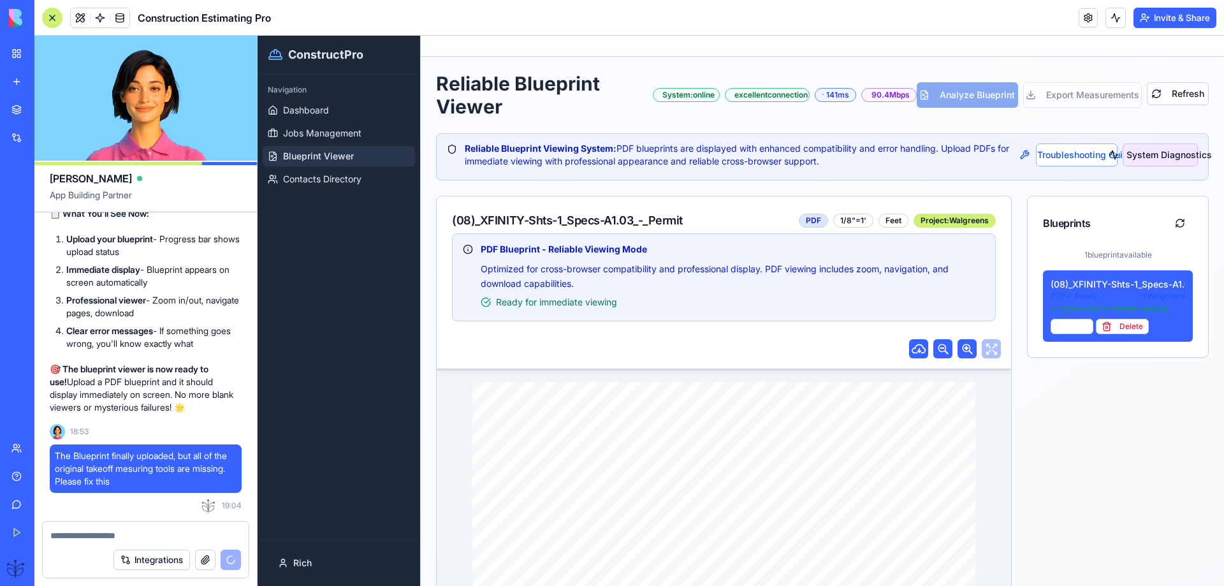
click at [1148, 158] on button "System Diagnostics" at bounding box center [1160, 154] width 75 height 23
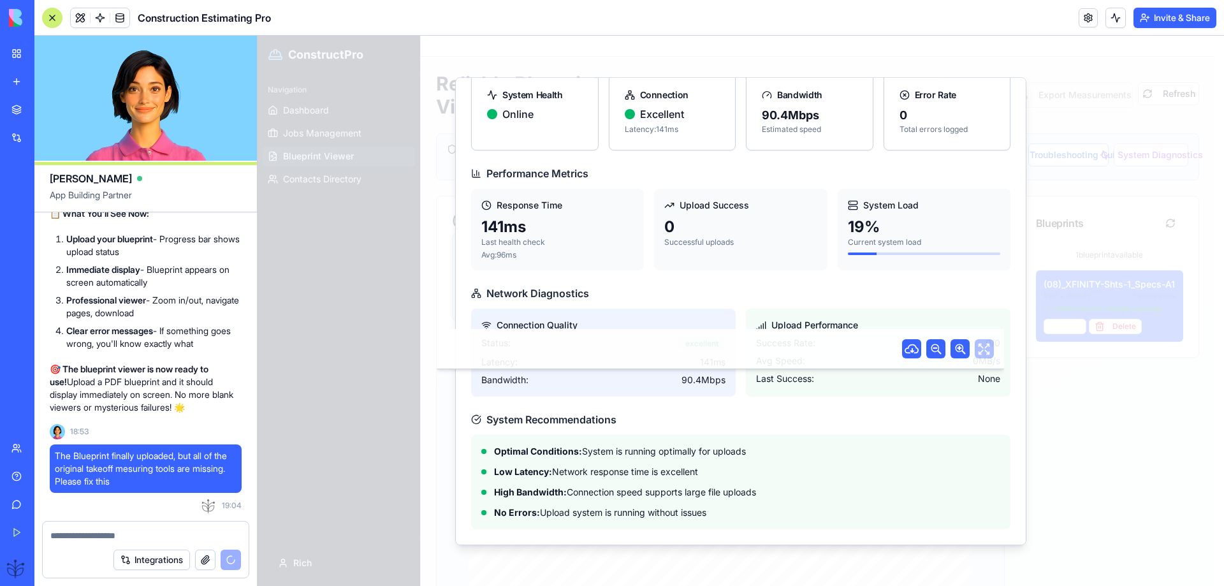
scroll to position [0, 0]
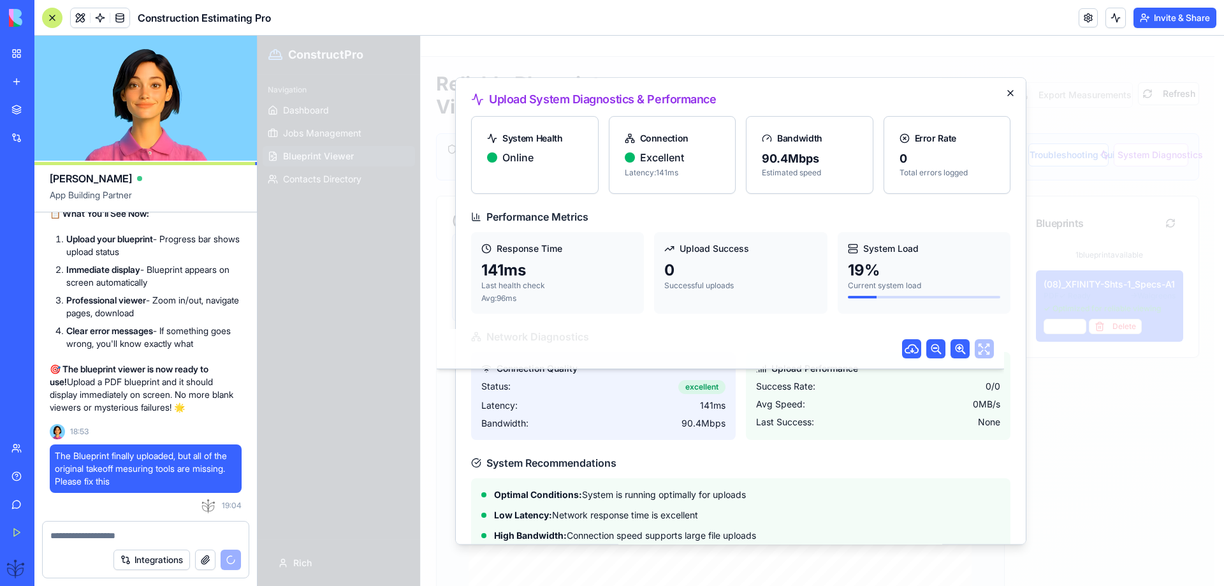
click at [1008, 91] on icon "button" at bounding box center [1010, 93] width 5 height 5
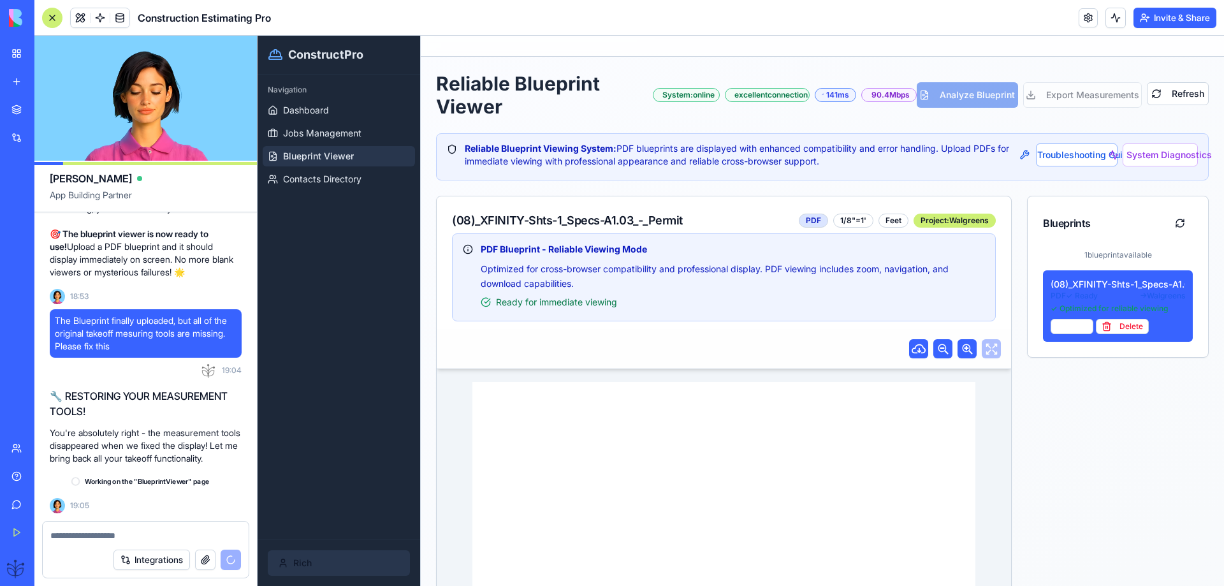
scroll to position [34907, 0]
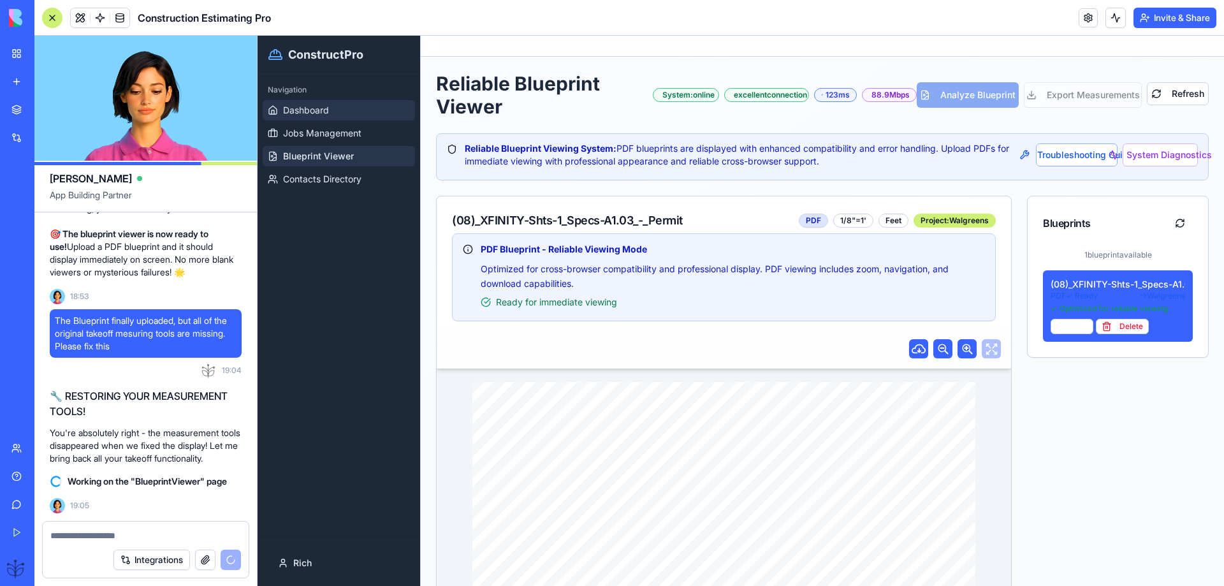
click at [288, 107] on span "Dashboard" at bounding box center [306, 110] width 46 height 13
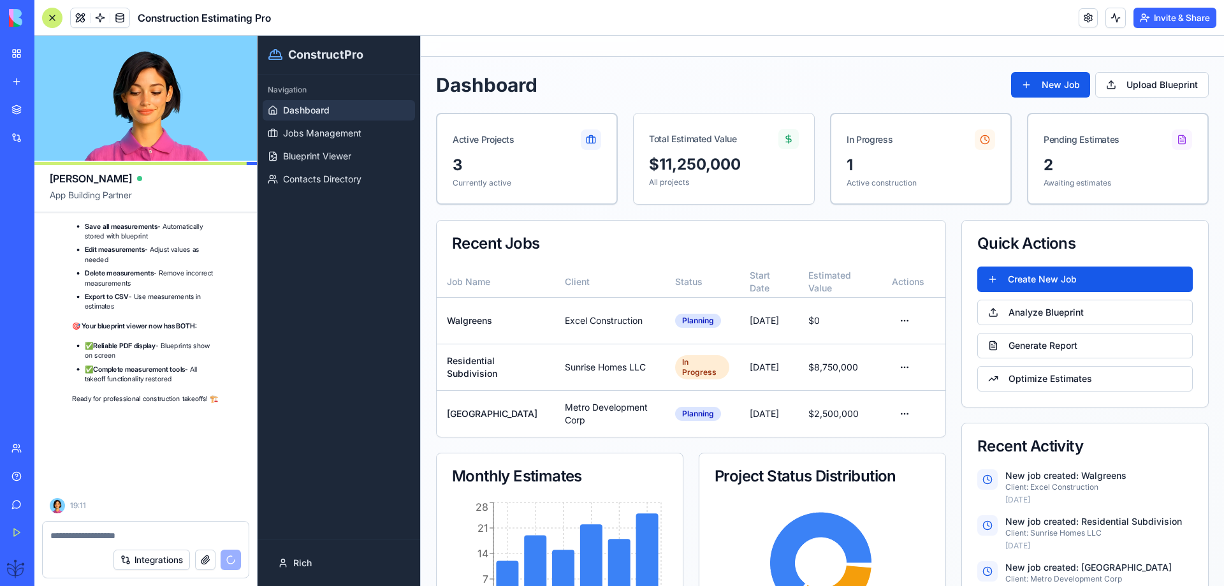
scroll to position [35705, 0]
